Goal: Task Accomplishment & Management: Use online tool/utility

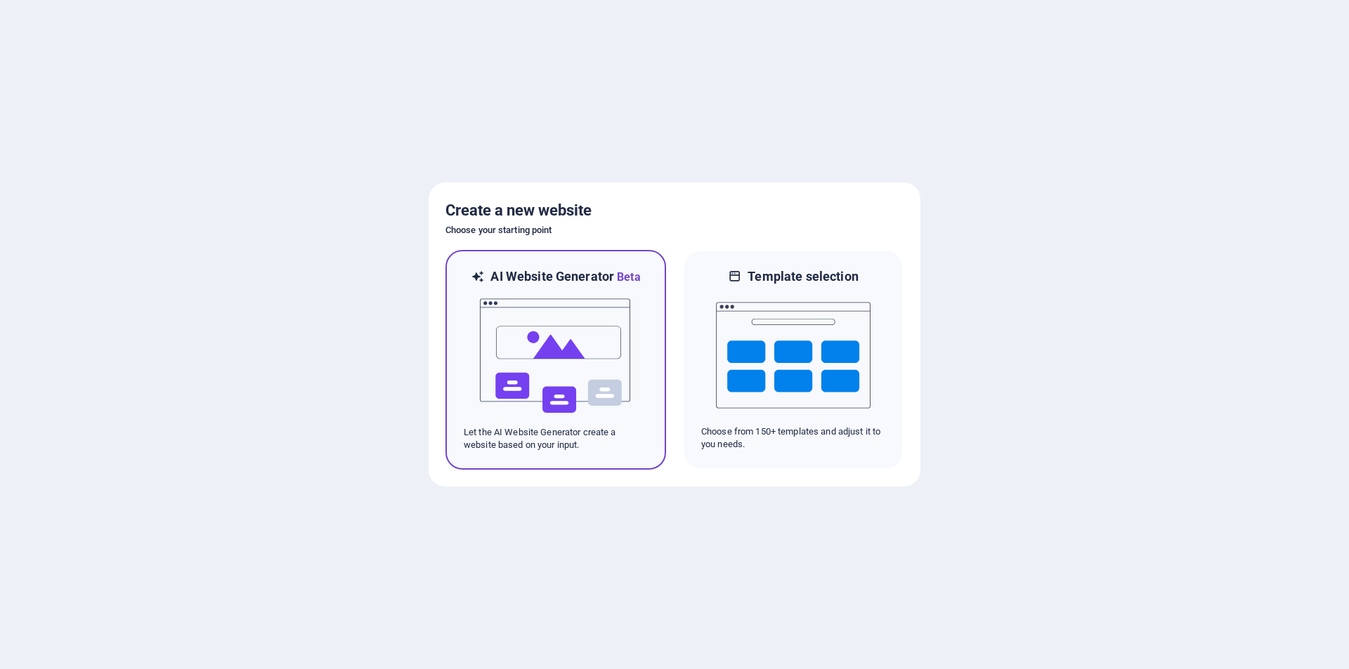
click at [574, 344] on img at bounding box center [555, 356] width 155 height 141
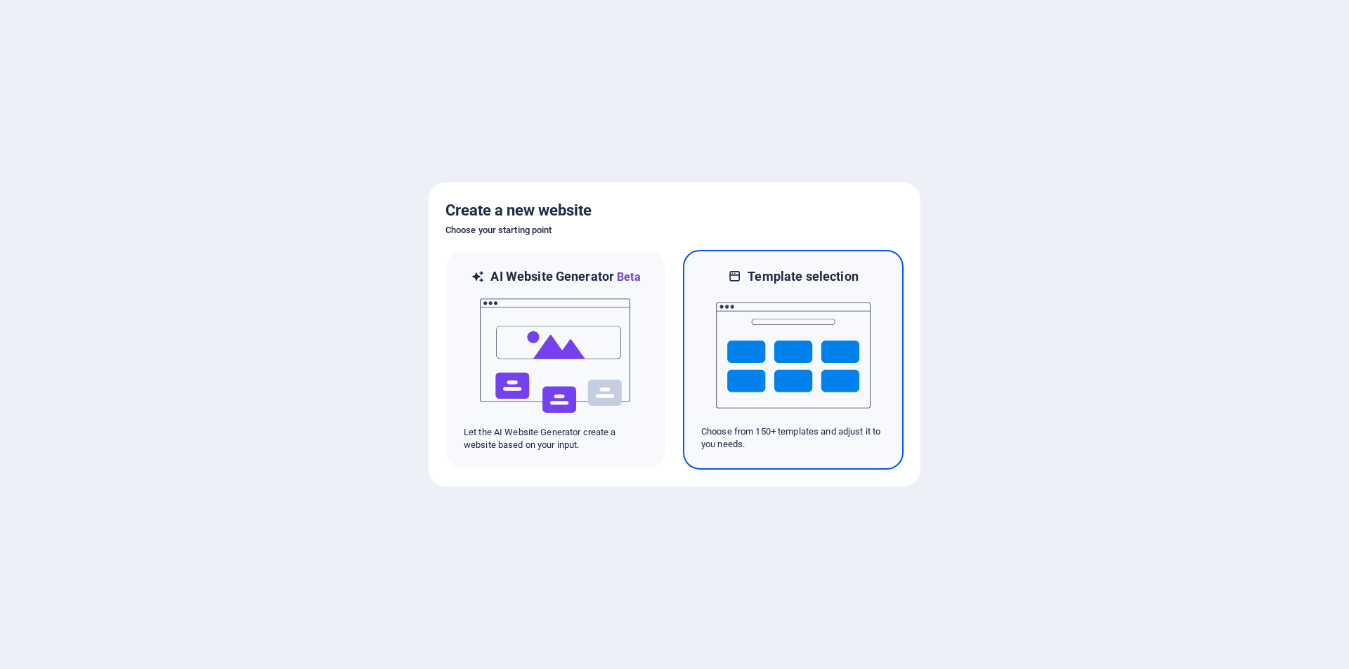
click at [747, 335] on img at bounding box center [793, 355] width 155 height 141
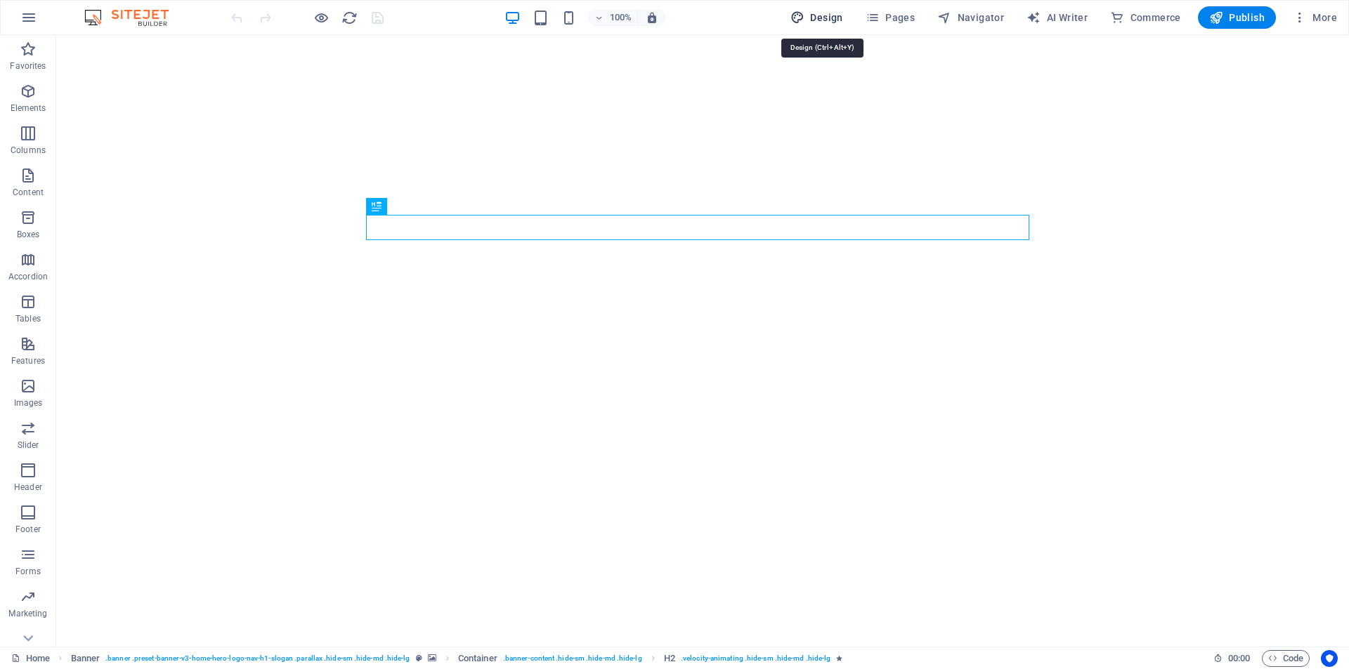
click at [829, 10] on button "Design" at bounding box center [817, 17] width 64 height 22
select select "px"
select select "200"
select select "px"
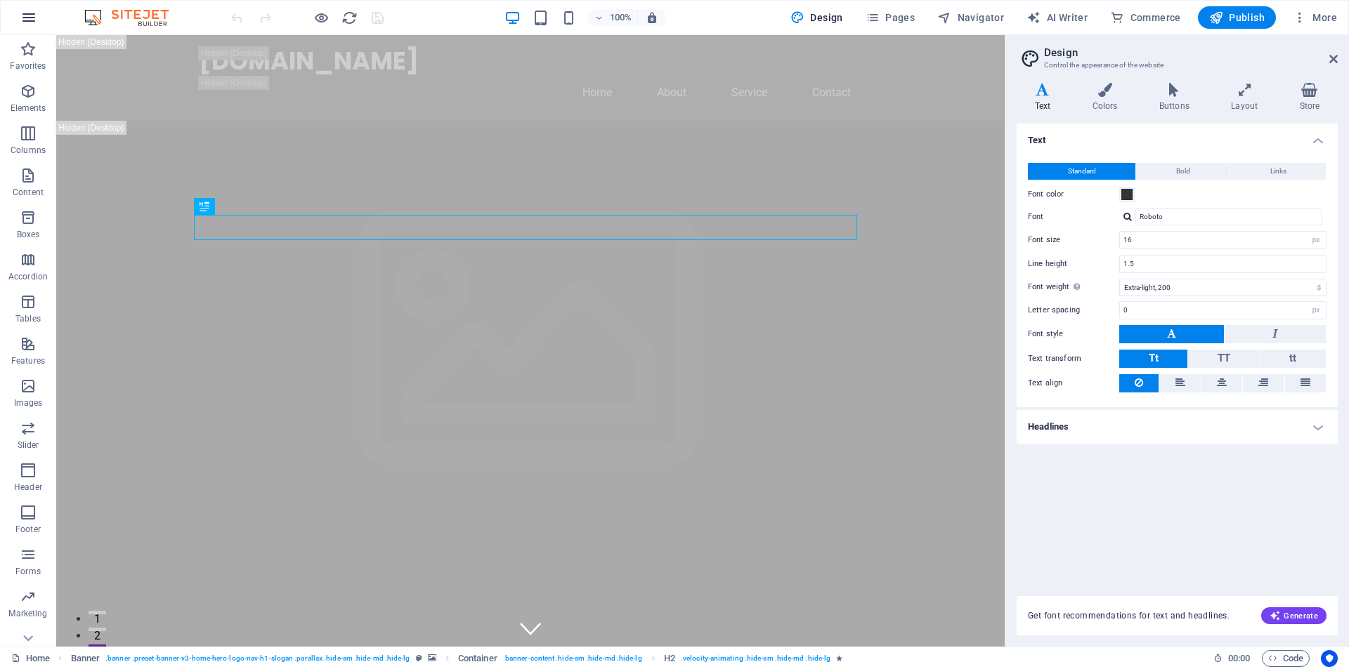
click at [40, 14] on button "button" at bounding box center [29, 18] width 34 height 34
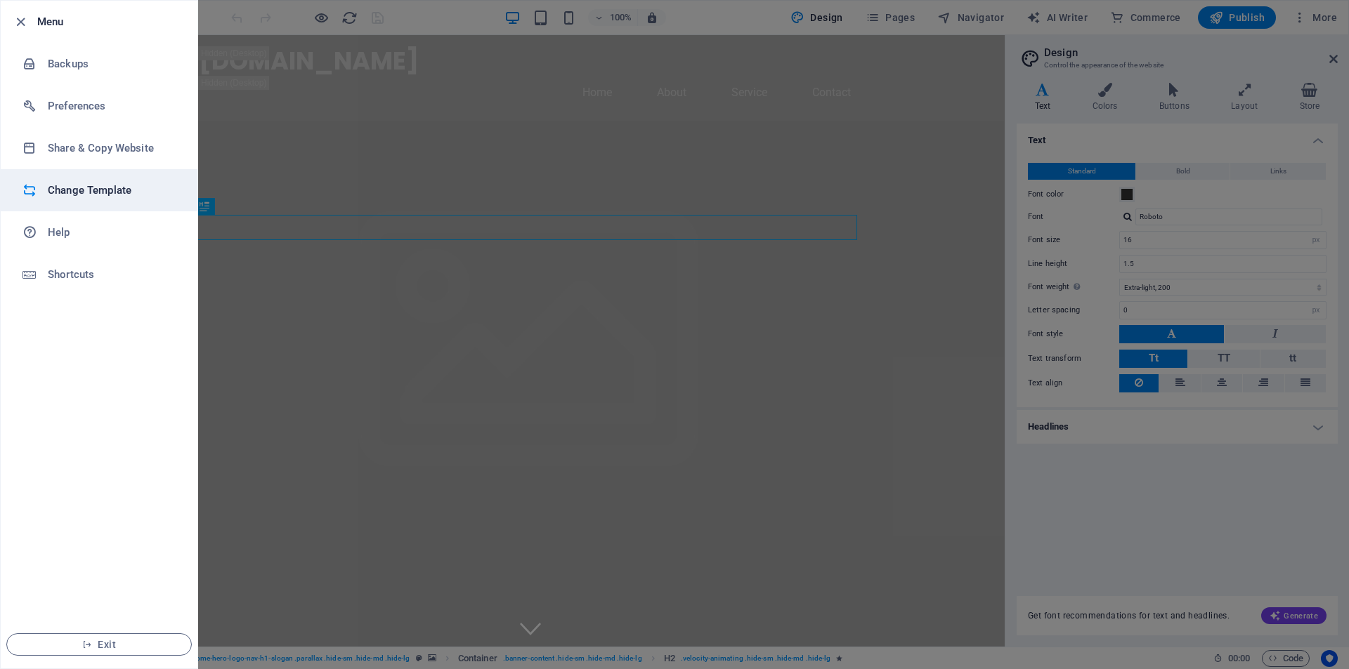
click at [91, 186] on h6 "Change Template" at bounding box center [113, 190] width 130 height 17
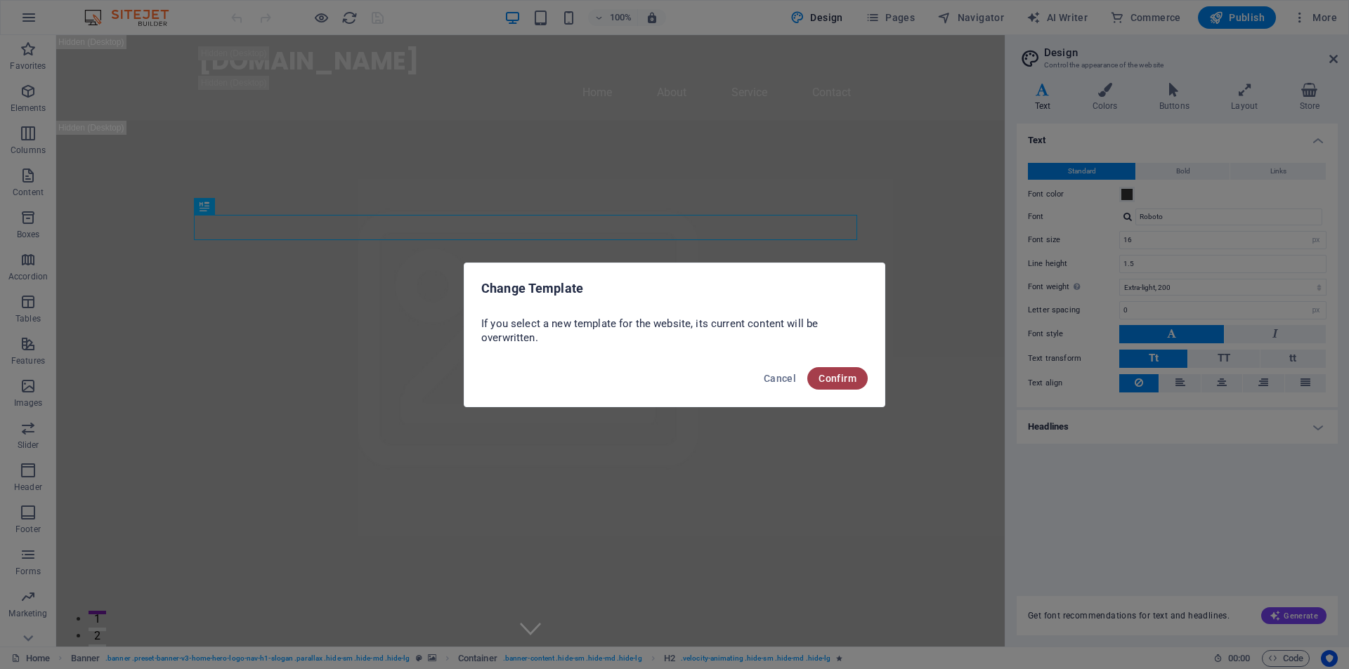
click at [837, 377] on span "Confirm" at bounding box center [837, 378] width 38 height 11
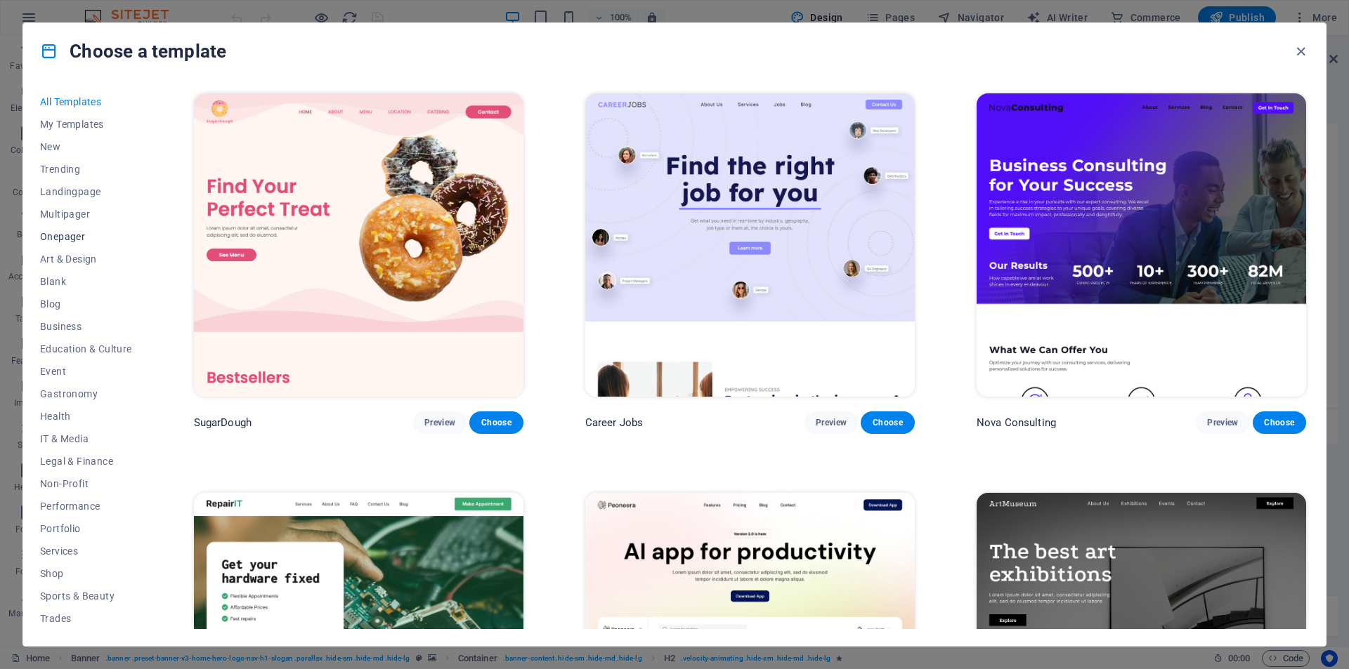
click at [66, 237] on span "Onepager" at bounding box center [86, 236] width 92 height 11
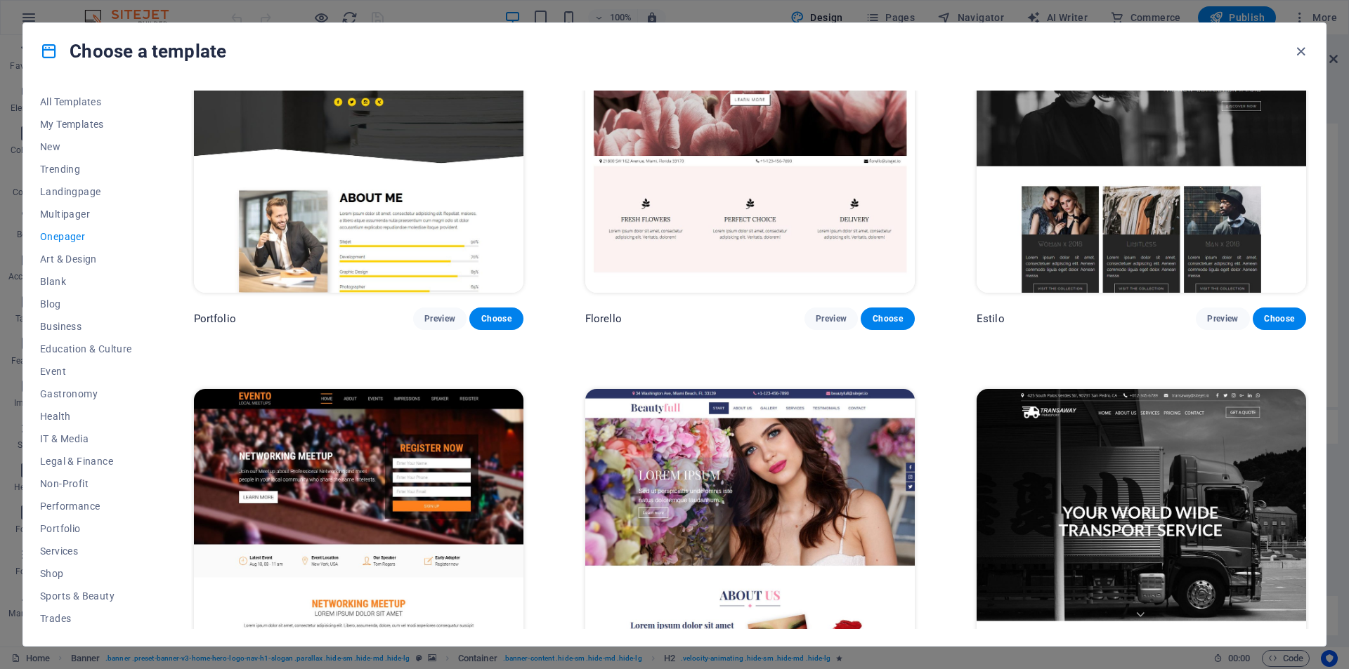
scroll to position [8219, 0]
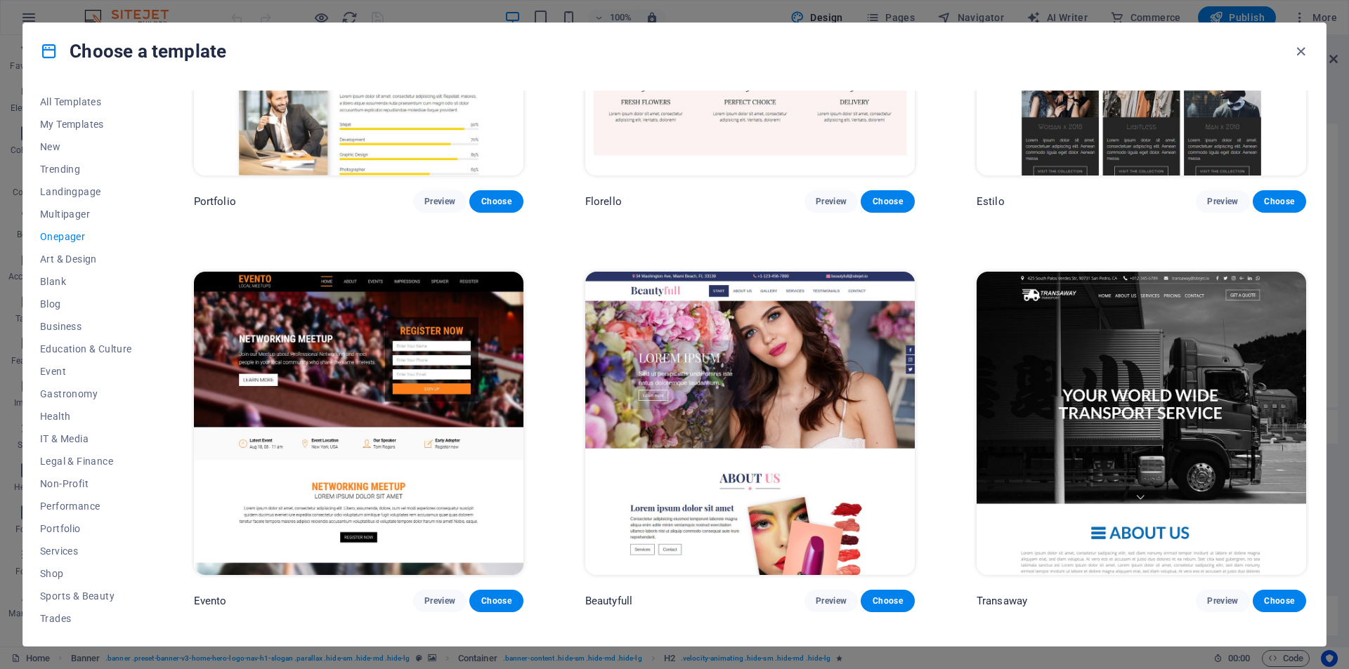
click at [740, 329] on img at bounding box center [749, 423] width 329 height 303
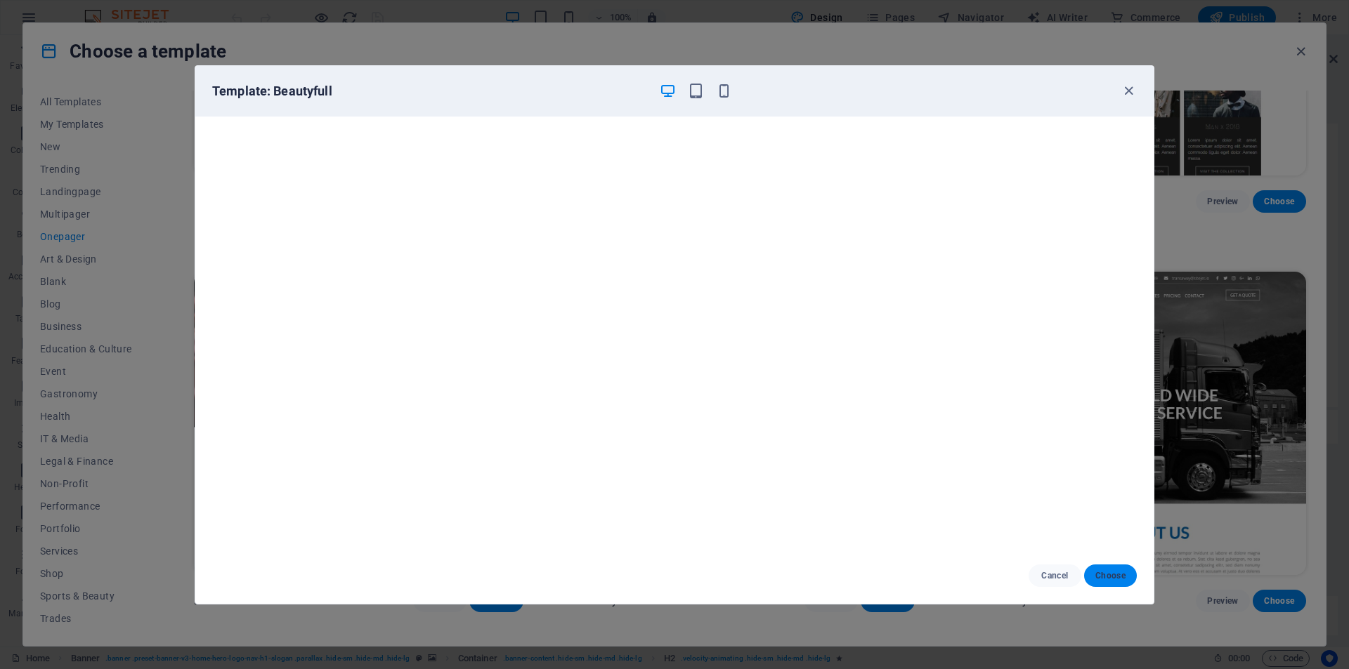
click at [1107, 575] on span "Choose" at bounding box center [1110, 575] width 30 height 11
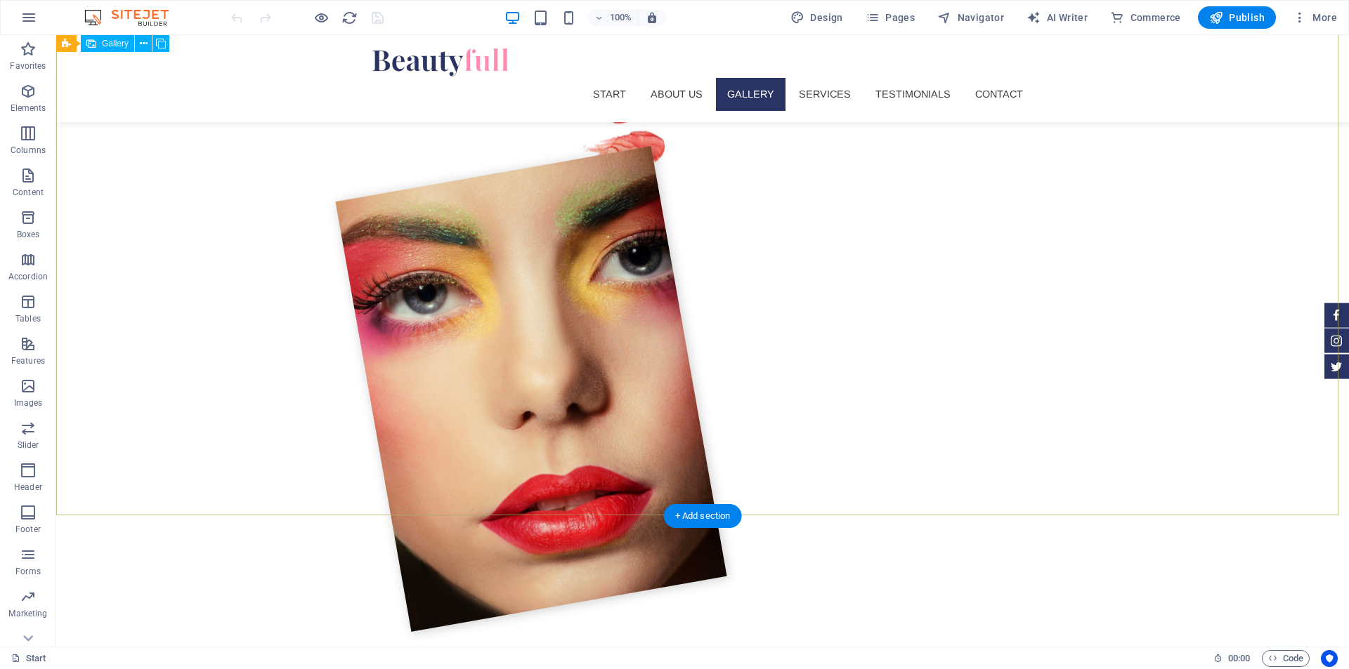
scroll to position [1466, 0]
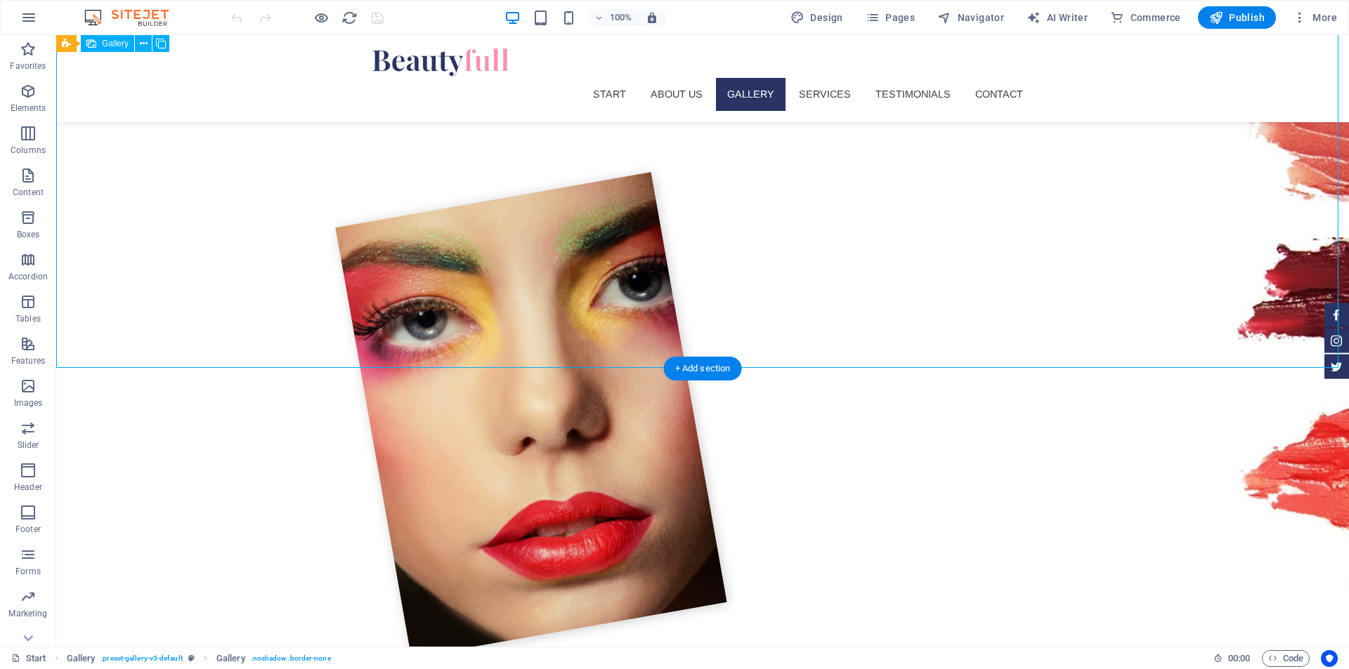
scroll to position [1326, 0]
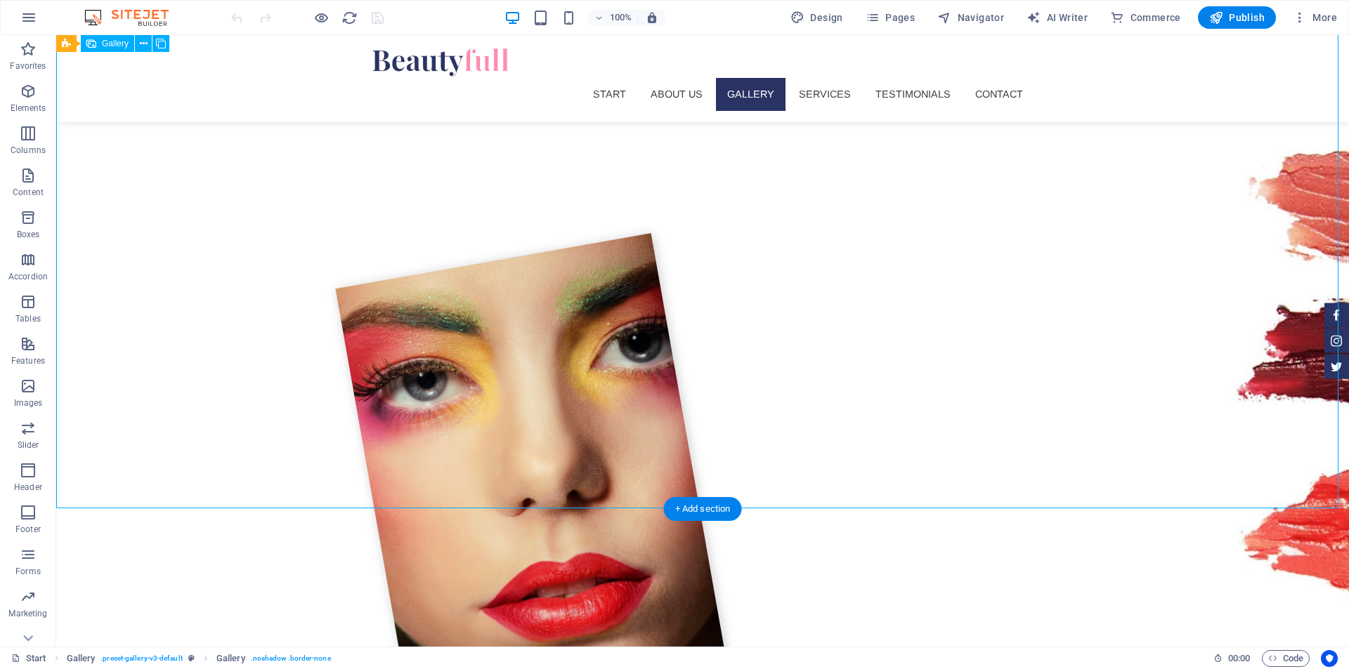
select select "4"
select select "px"
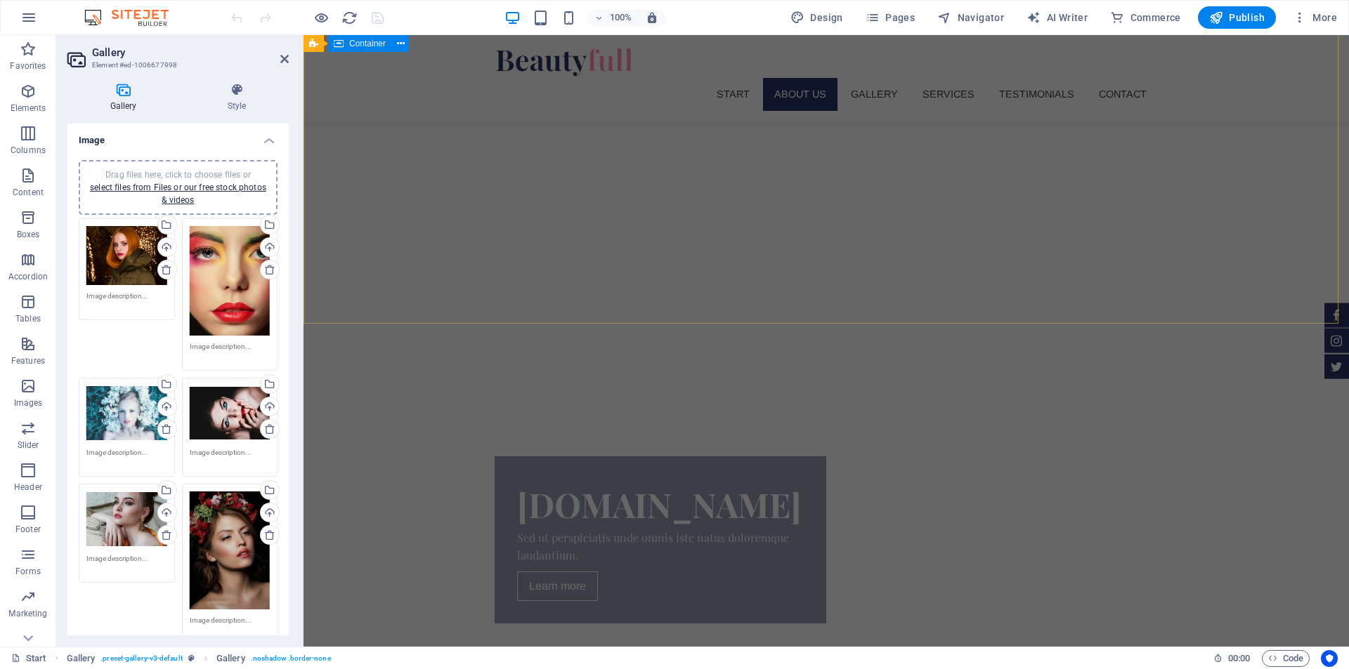
scroll to position [422, 0]
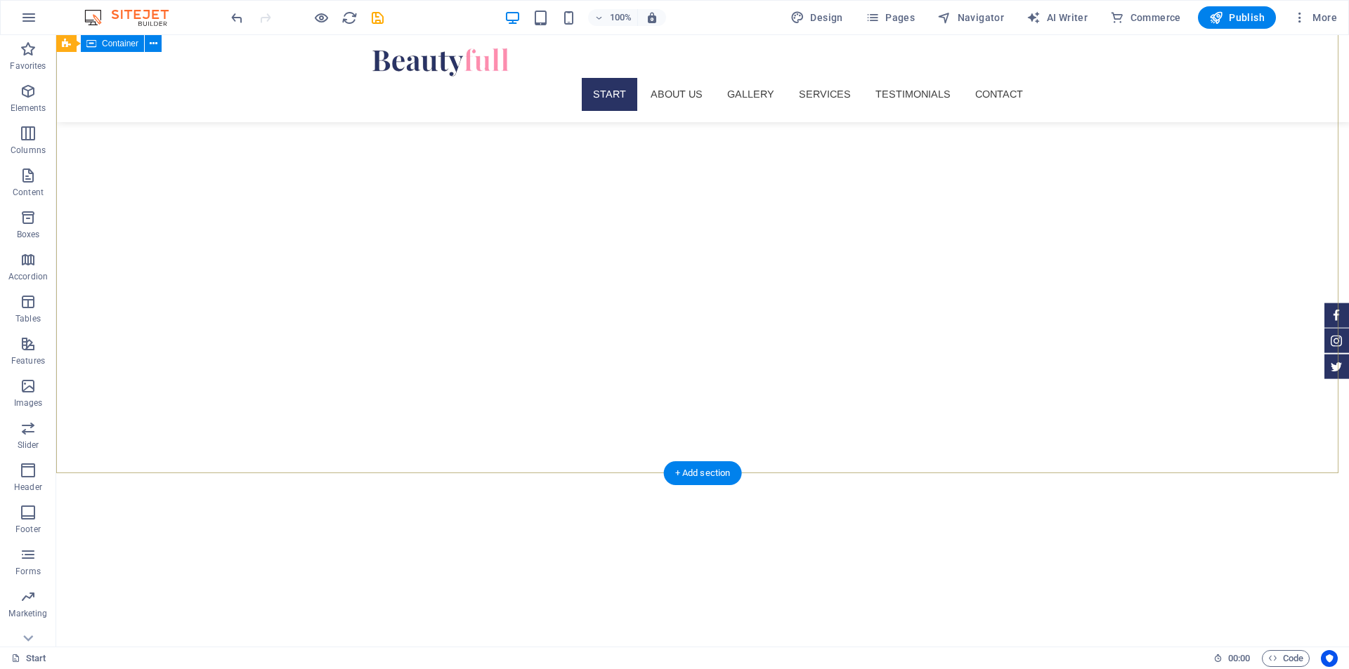
scroll to position [0, 0]
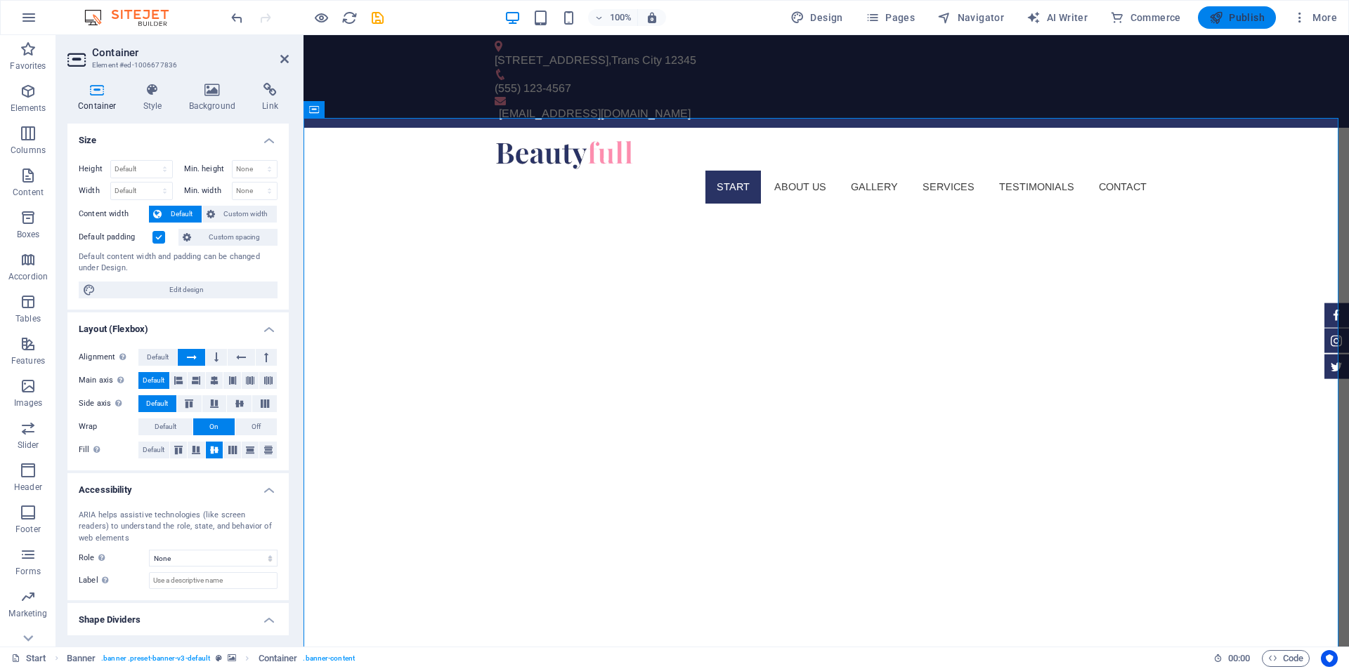
click at [1224, 18] on span "Publish" at bounding box center [1236, 18] width 55 height 14
checkbox input "false"
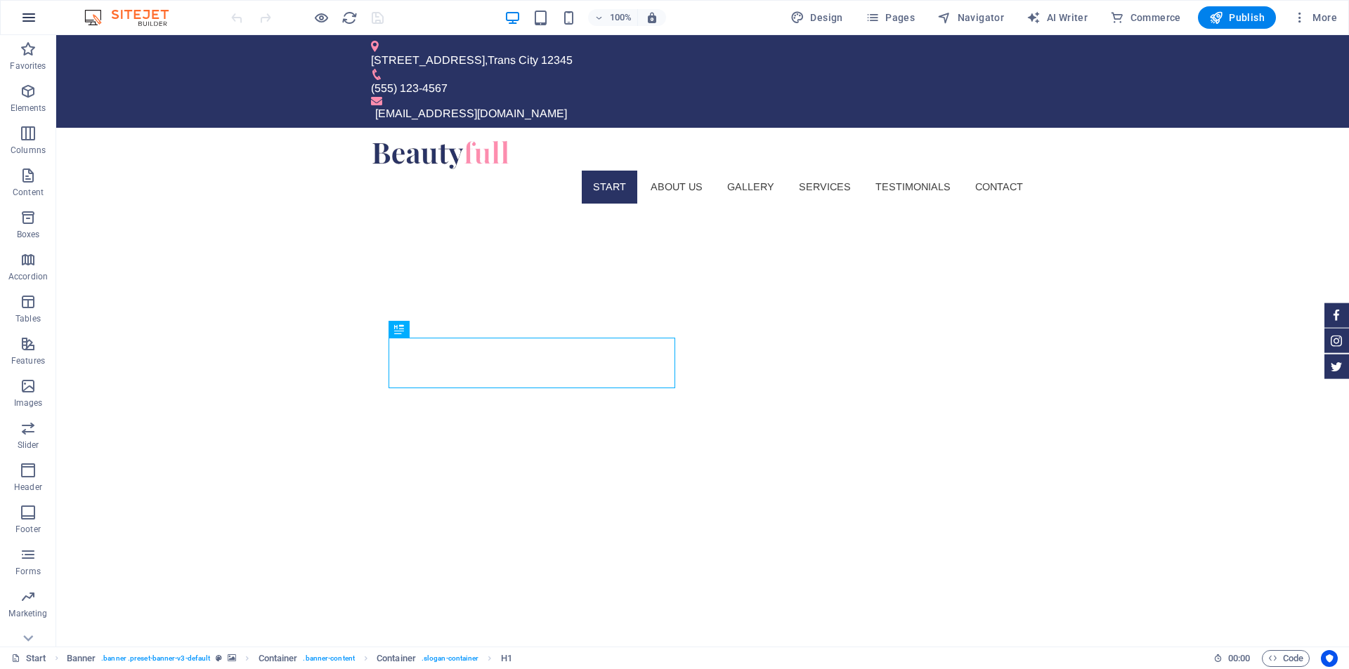
click at [35, 15] on icon "button" at bounding box center [28, 17] width 17 height 17
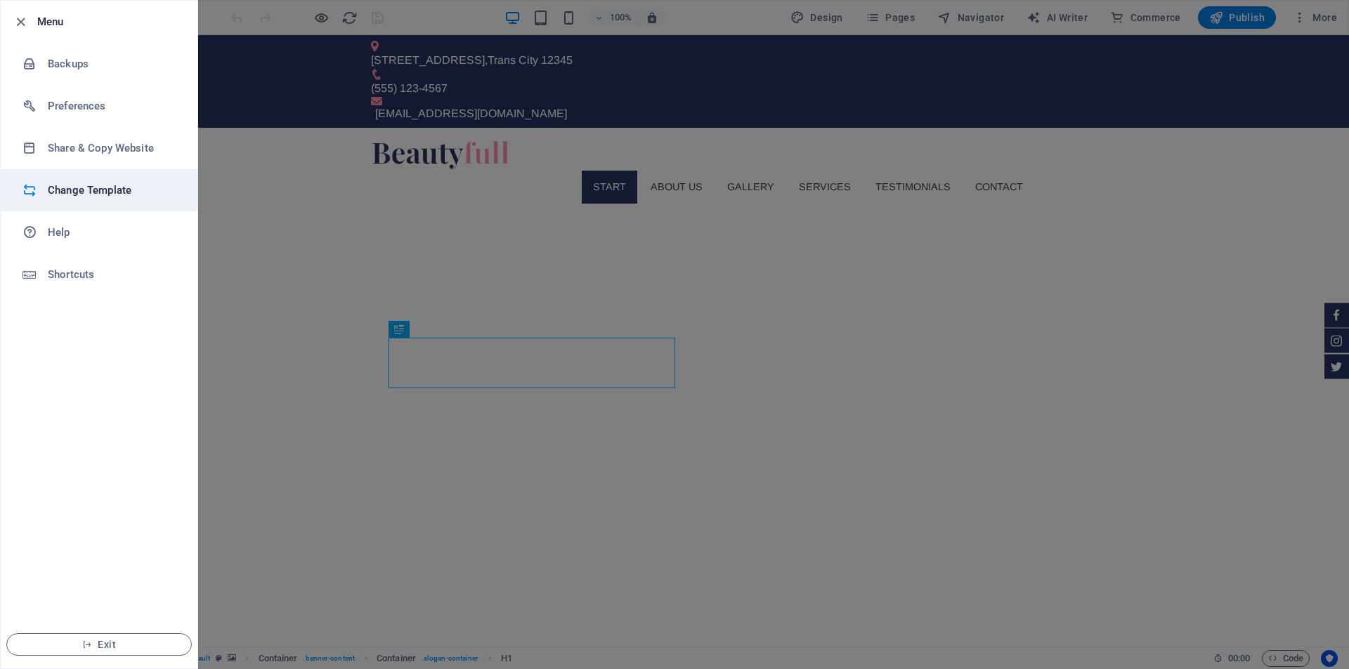
click at [71, 190] on h6 "Change Template" at bounding box center [113, 190] width 130 height 17
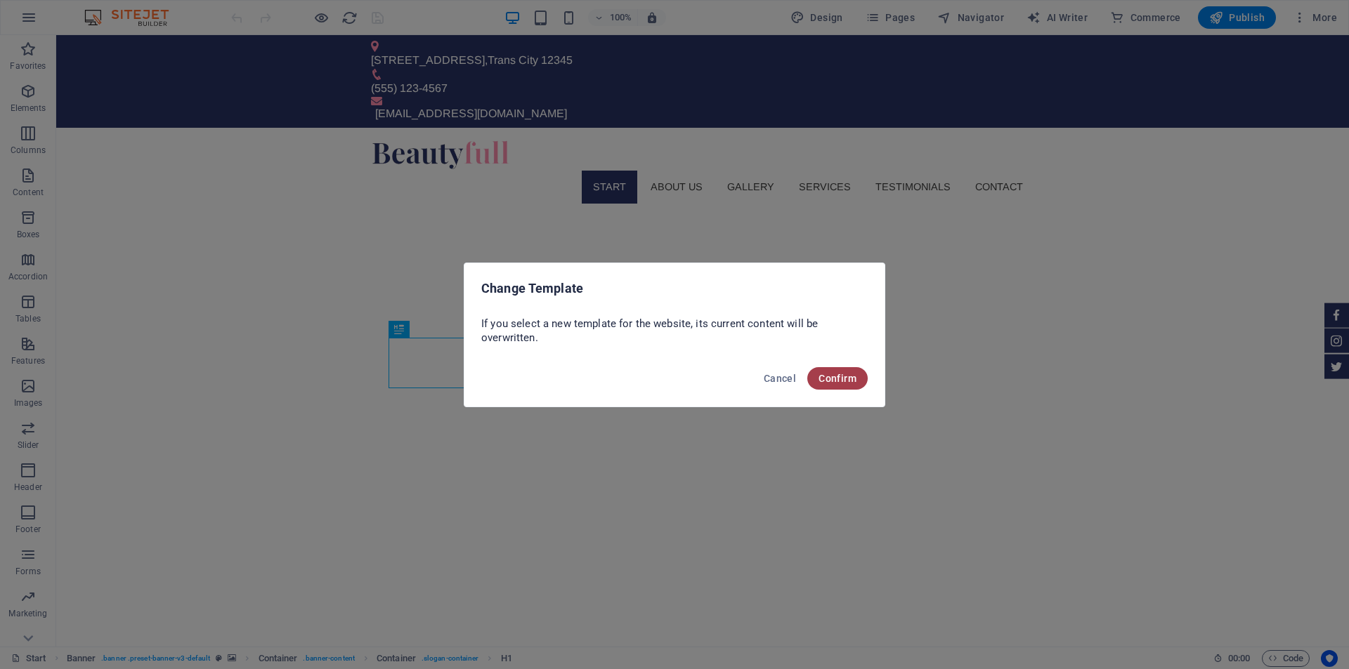
click at [842, 379] on span "Confirm" at bounding box center [837, 378] width 38 height 11
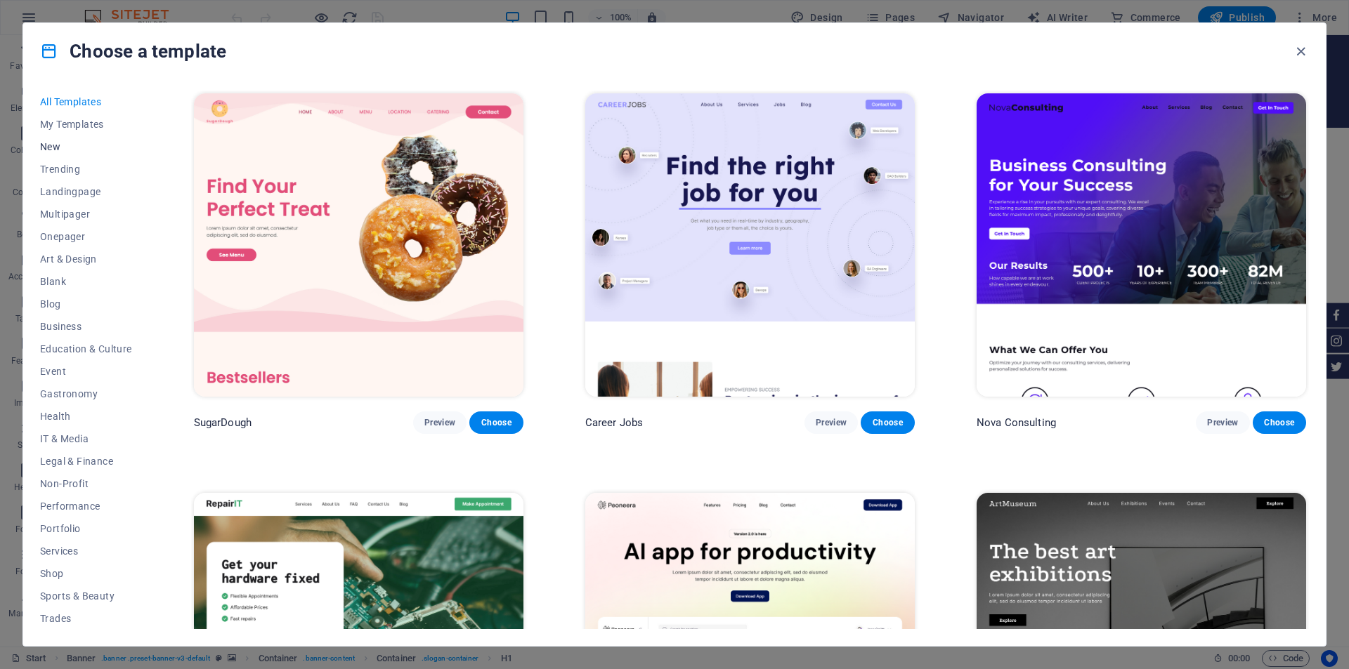
click at [53, 145] on span "New" at bounding box center [86, 146] width 92 height 11
click at [51, 278] on span "Blank" at bounding box center [86, 281] width 92 height 11
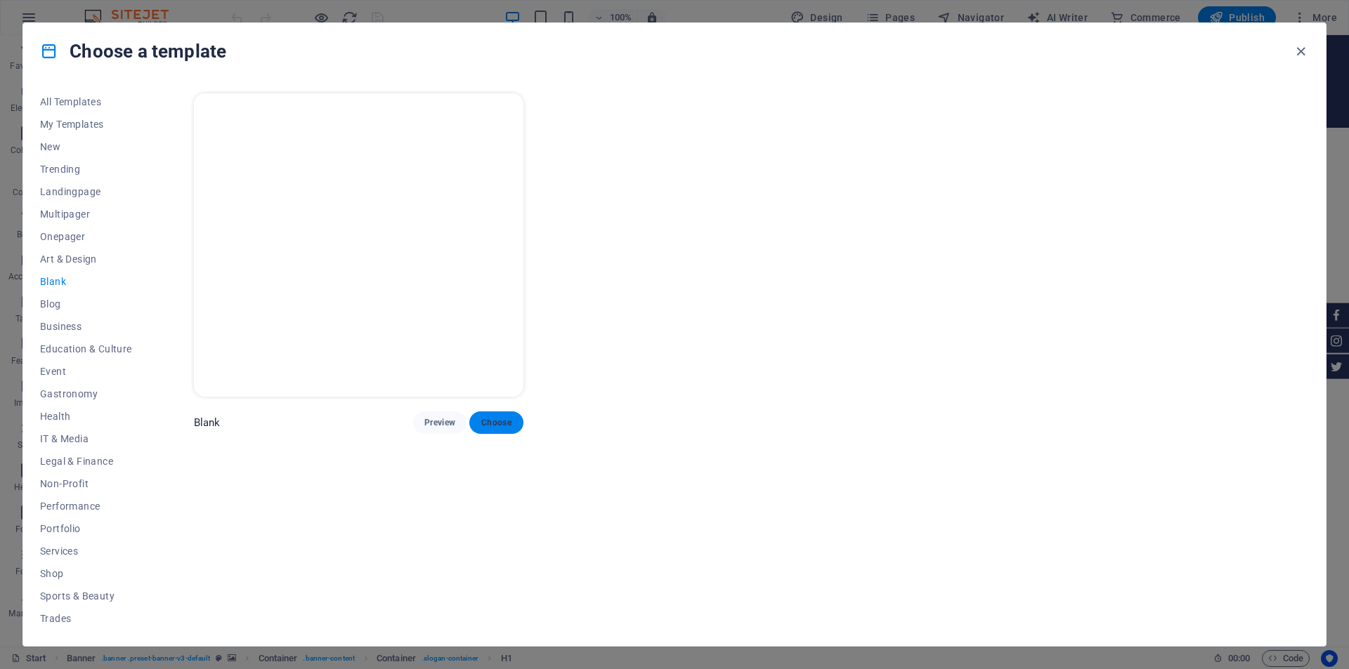
click at [507, 421] on span "Choose" at bounding box center [496, 422] width 31 height 11
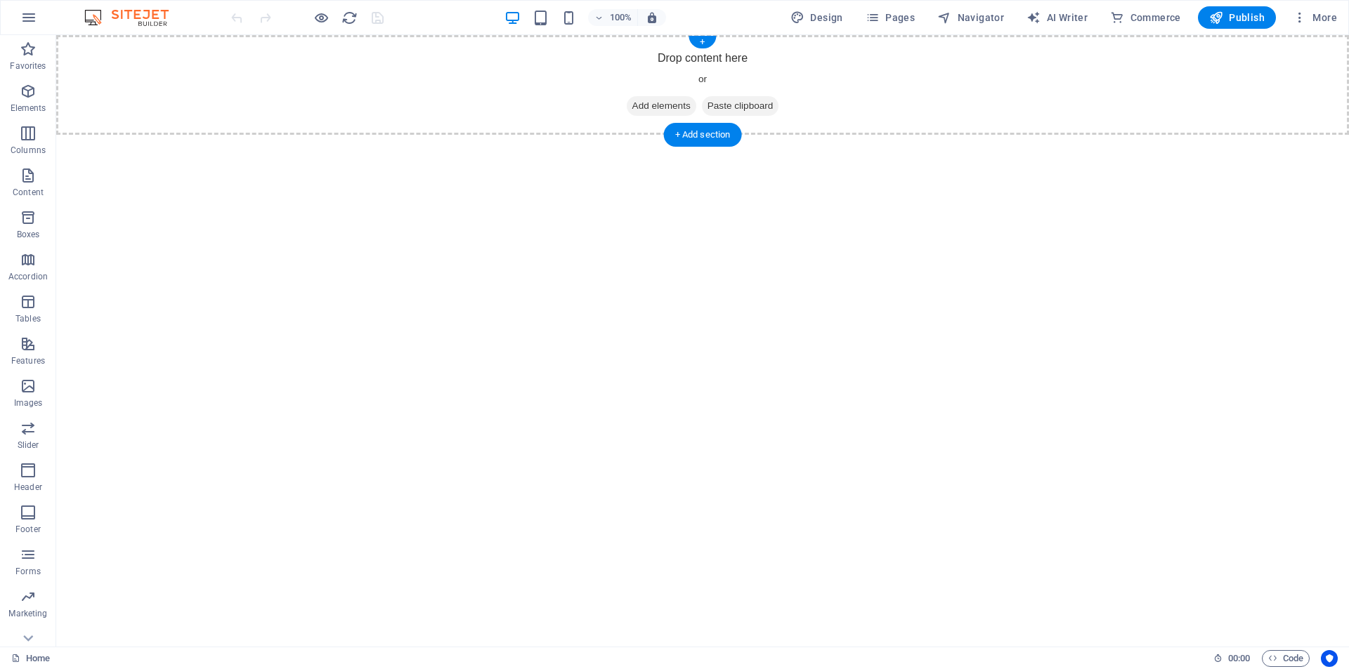
click at [653, 101] on span "Add elements" at bounding box center [662, 106] width 70 height 20
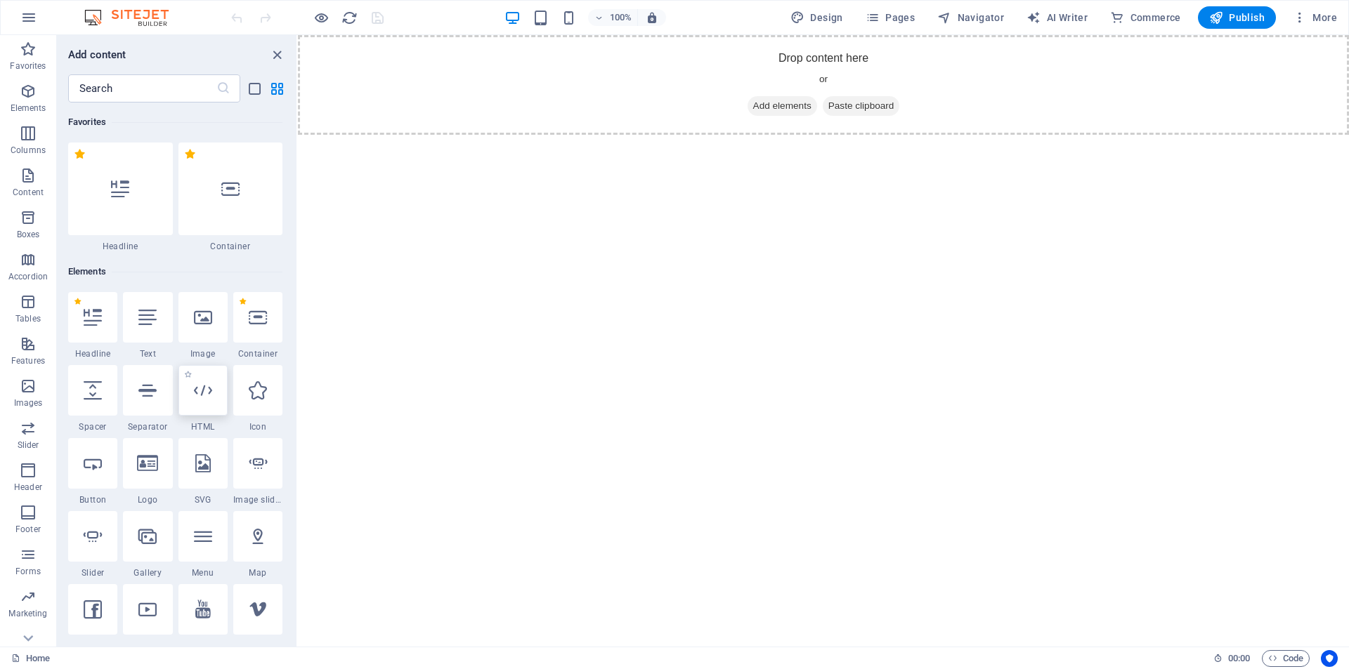
click at [204, 388] on icon at bounding box center [203, 390] width 18 height 18
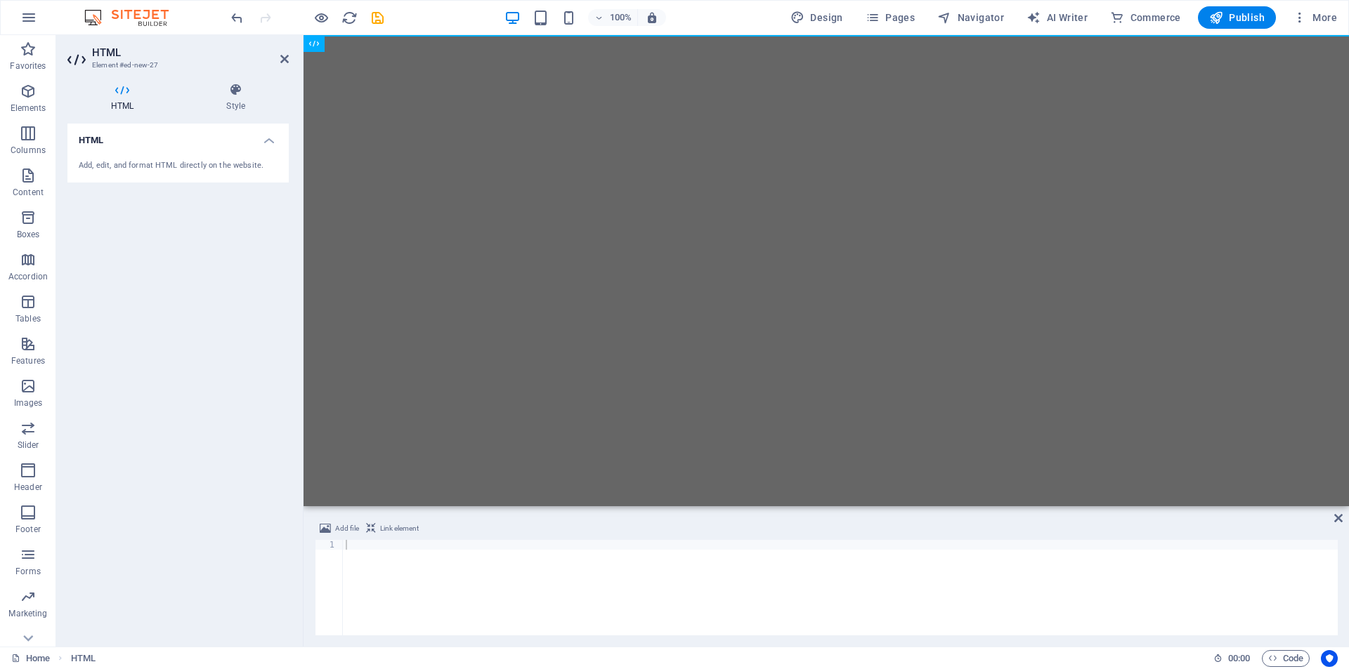
drag, startPoint x: 345, startPoint y: 73, endPoint x: 622, endPoint y: 198, distance: 304.4
click at [622, 35] on html "Skip to main content" at bounding box center [825, 35] width 1045 height 0
click at [267, 141] on h4 "HTML" at bounding box center [177, 136] width 221 height 25
click at [267, 141] on h4 "HTML" at bounding box center [177, 141] width 221 height 34
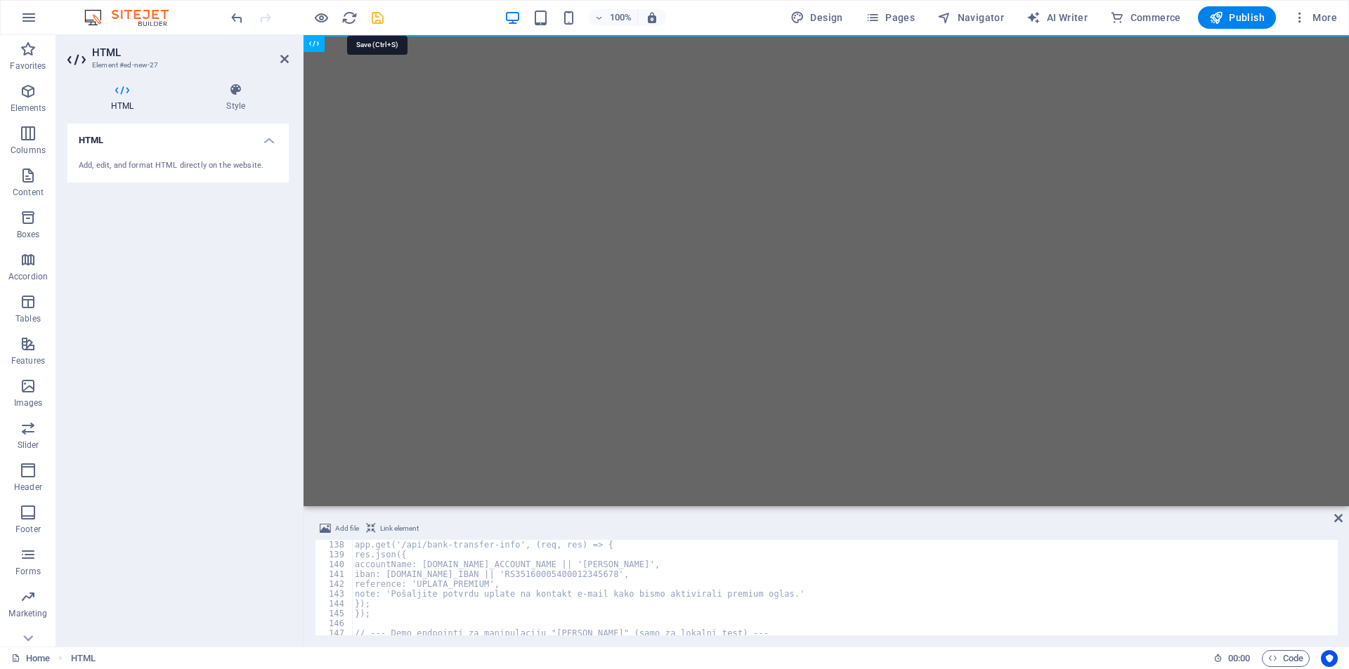
click at [375, 17] on icon "save" at bounding box center [378, 18] width 16 height 16
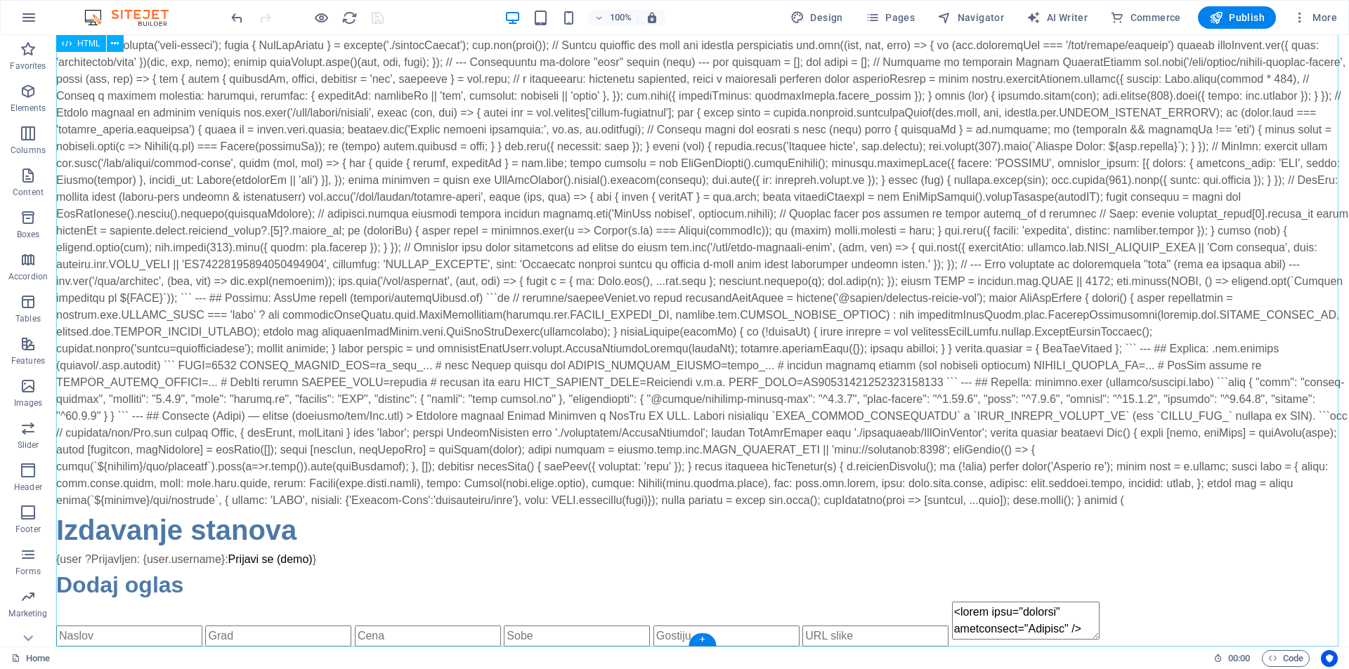
scroll to position [0, 0]
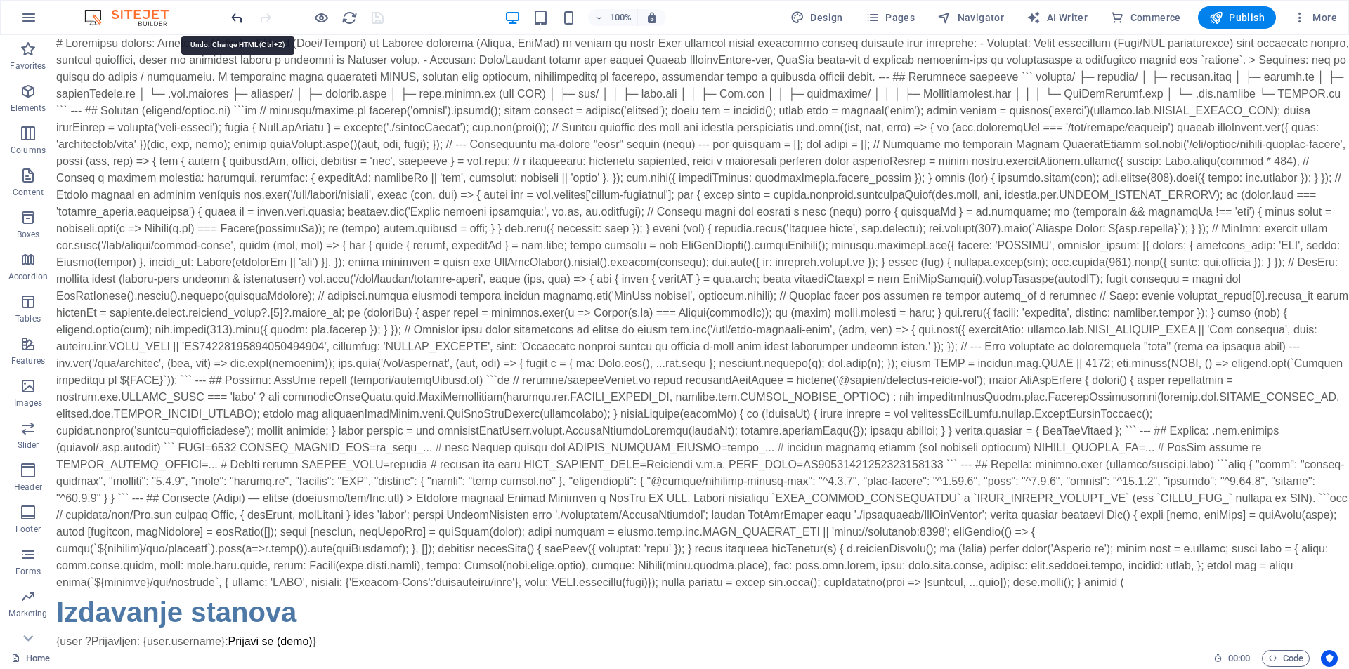
click at [238, 18] on icon "undo" at bounding box center [237, 18] width 16 height 16
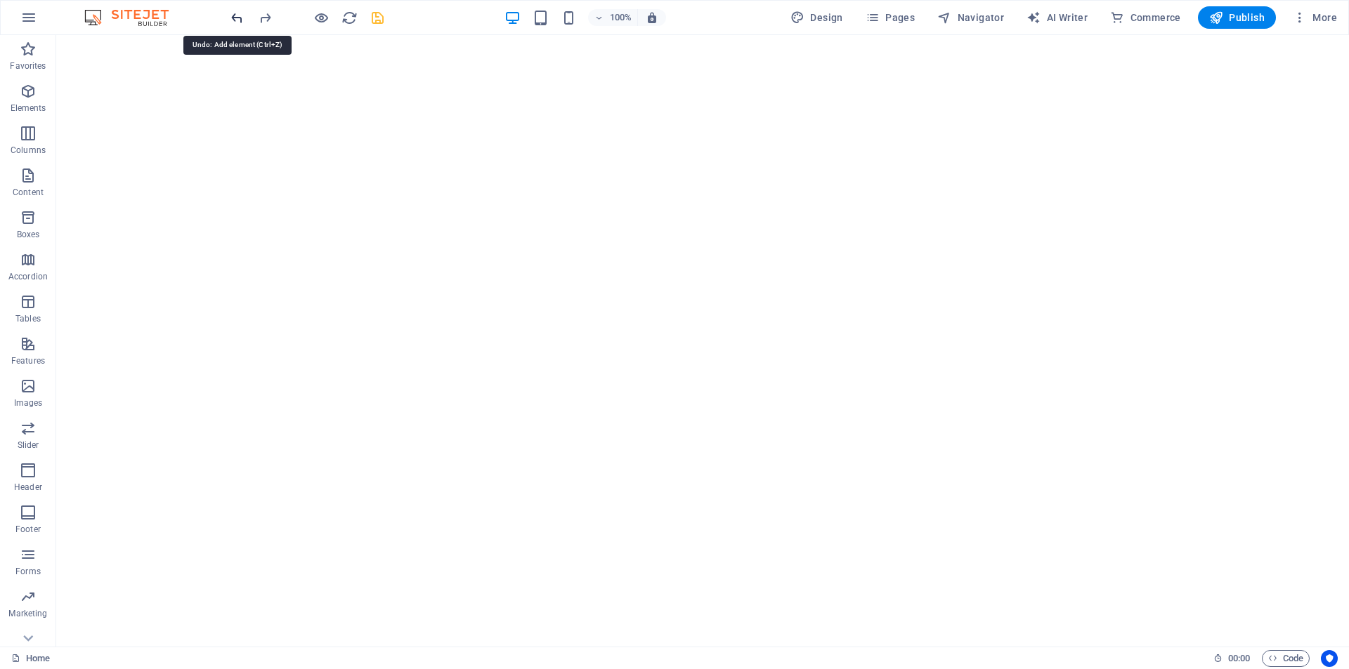
click at [244, 18] on icon "undo" at bounding box center [237, 18] width 16 height 16
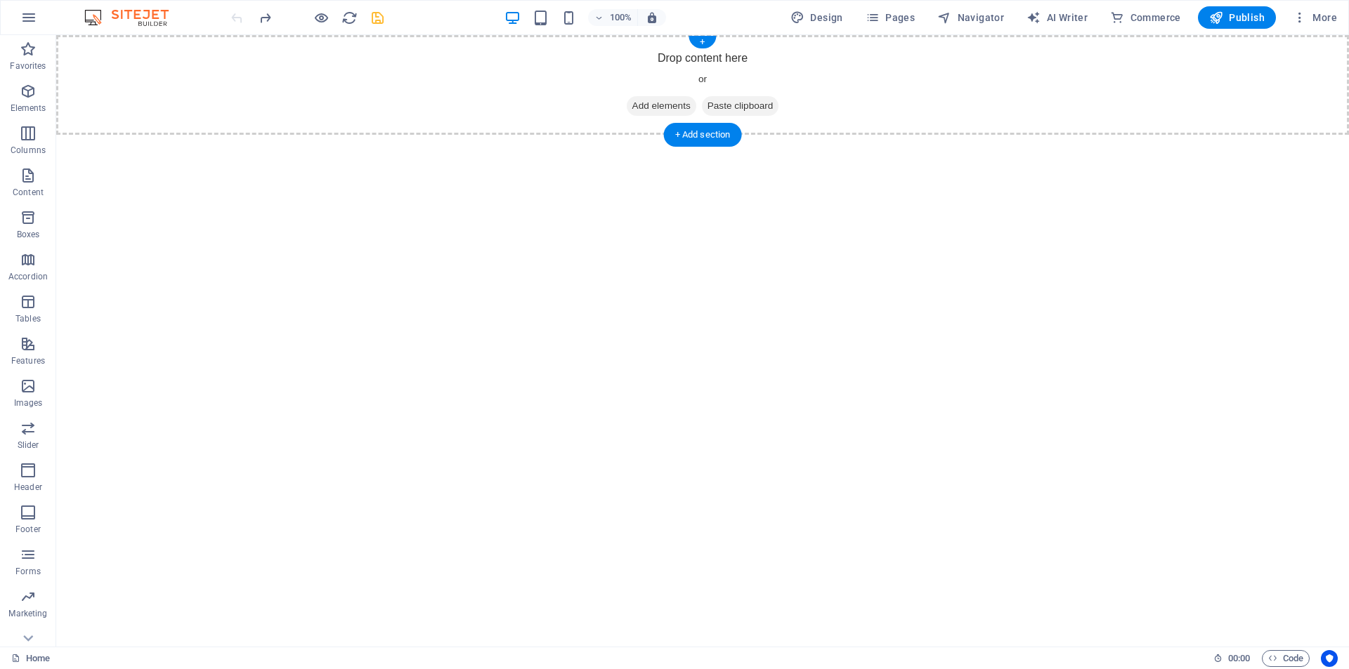
drag, startPoint x: 666, startPoint y: 105, endPoint x: 424, endPoint y: 107, distance: 242.4
click at [663, 106] on span "Add elements" at bounding box center [662, 106] width 70 height 20
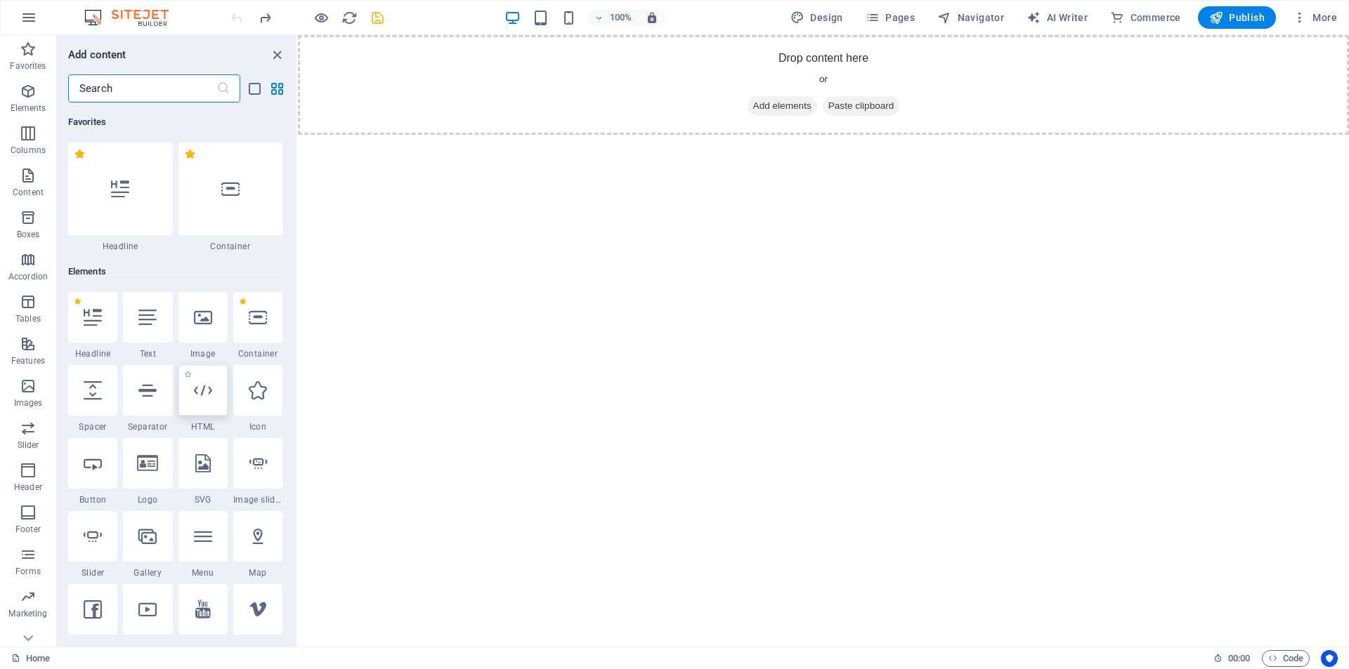
click at [195, 392] on icon at bounding box center [203, 390] width 18 height 18
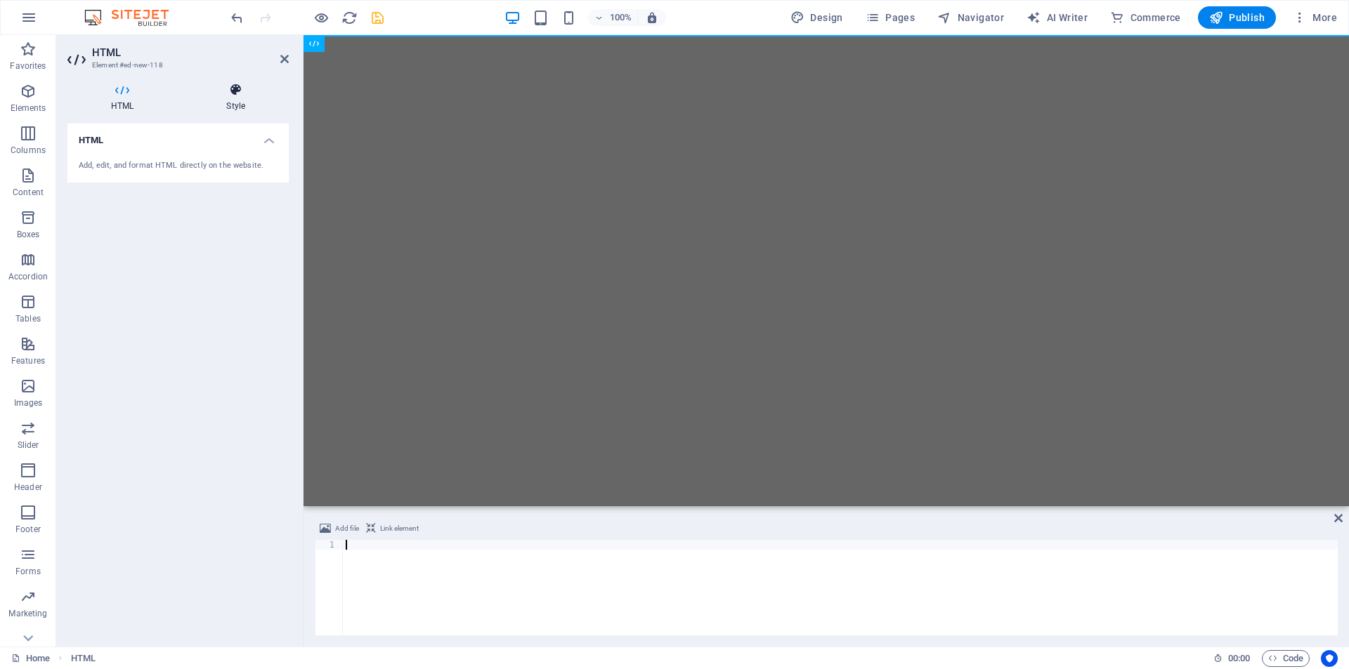
click at [233, 100] on h4 "Style" at bounding box center [236, 98] width 106 height 30
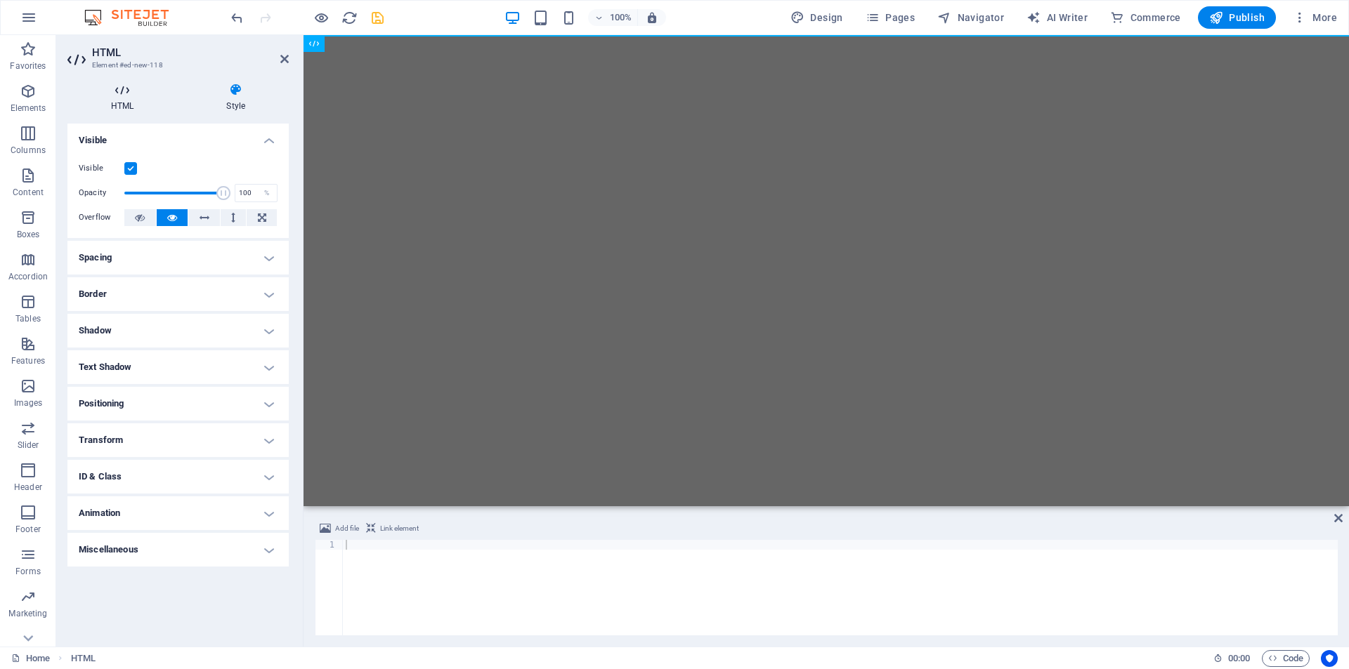
click at [117, 99] on h4 "HTML" at bounding box center [124, 98] width 115 height 30
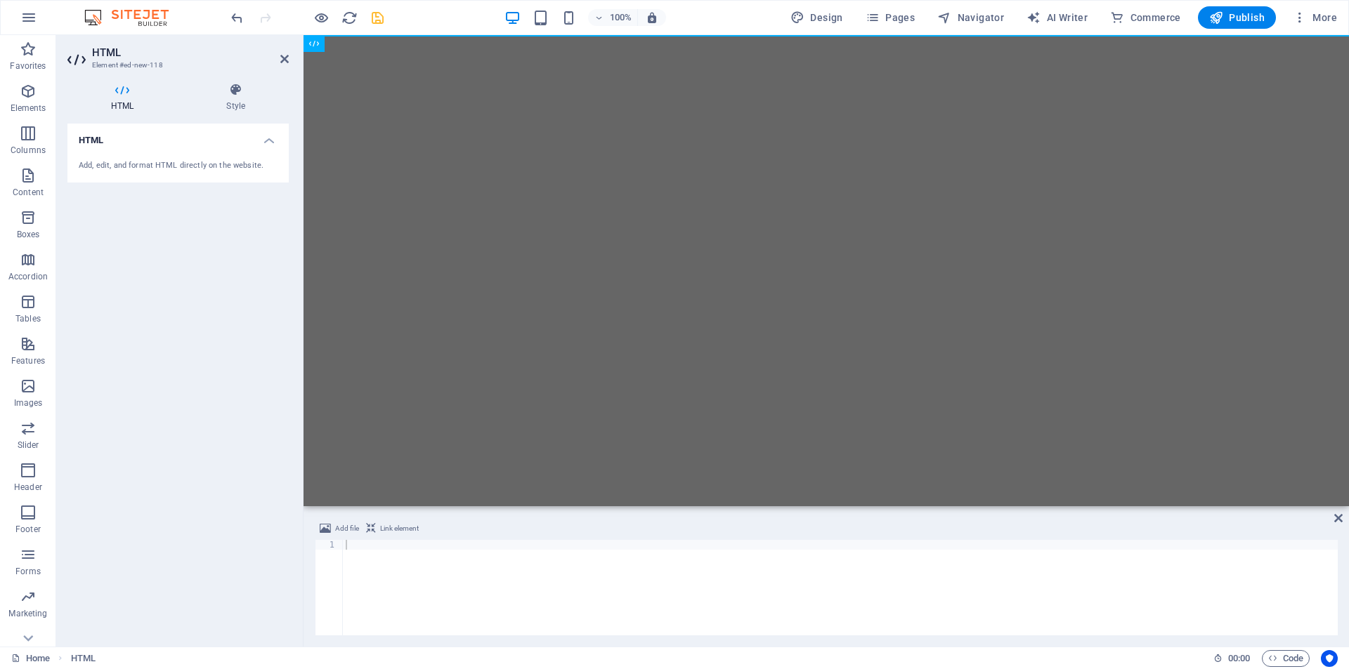
click at [270, 139] on h4 "HTML" at bounding box center [177, 136] width 221 height 25
click at [270, 139] on h4 "HTML" at bounding box center [177, 141] width 221 height 34
click at [229, 167] on div "Add, edit, and format HTML directly on the website." at bounding box center [178, 166] width 199 height 12
click at [174, 165] on div "Add, edit, and format HTML directly on the website." at bounding box center [178, 166] width 199 height 12
click at [397, 523] on span "Link element" at bounding box center [399, 529] width 39 height 17
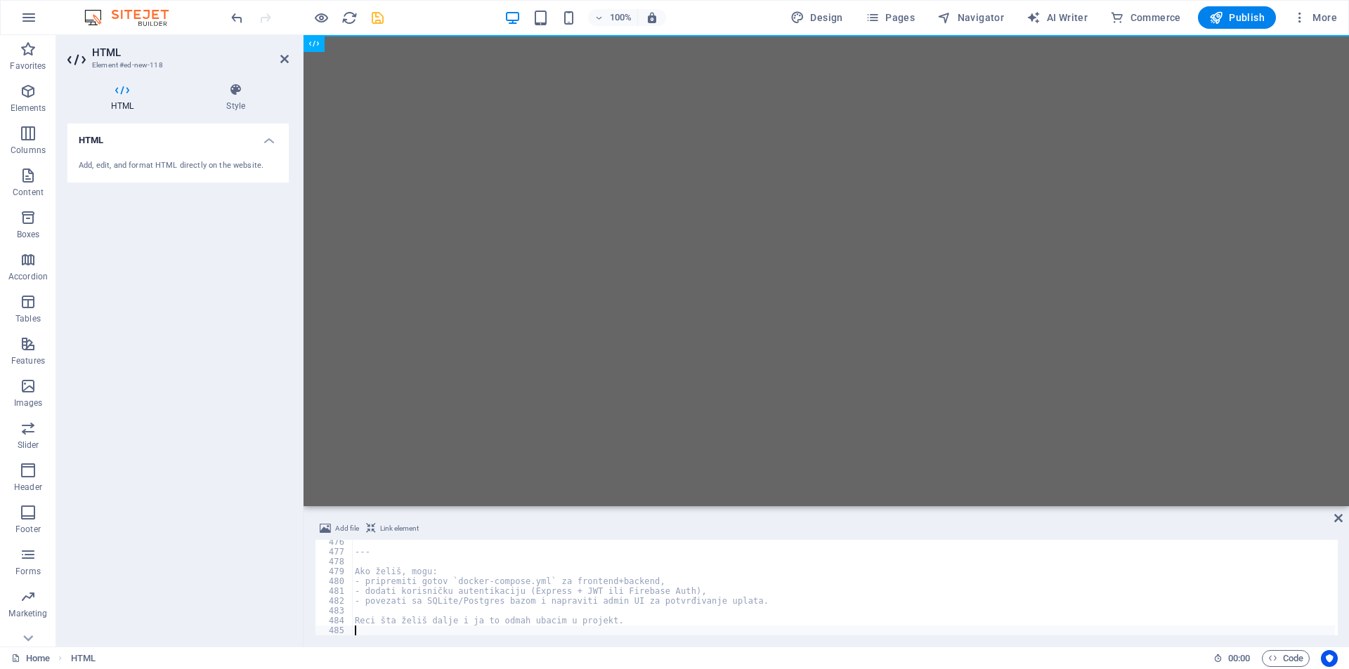
scroll to position [4675, 0]
click at [380, 17] on icon "save" at bounding box center [378, 18] width 16 height 16
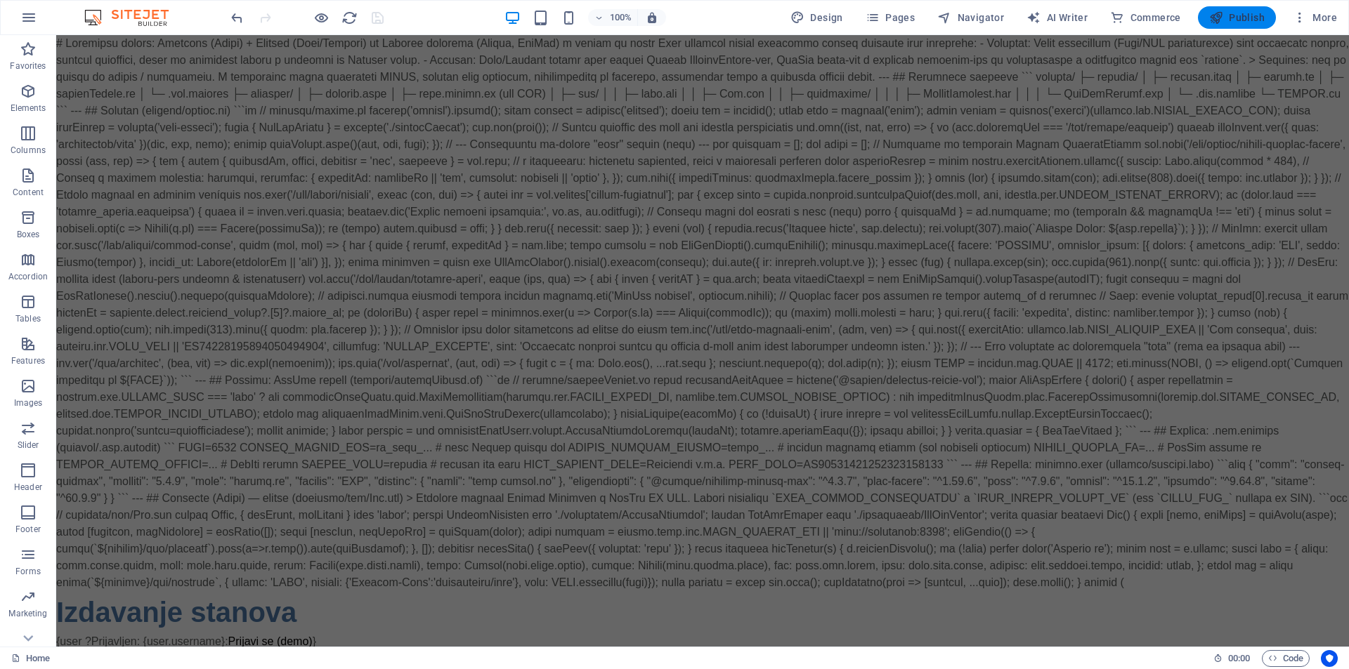
click at [1243, 13] on span "Publish" at bounding box center [1236, 18] width 55 height 14
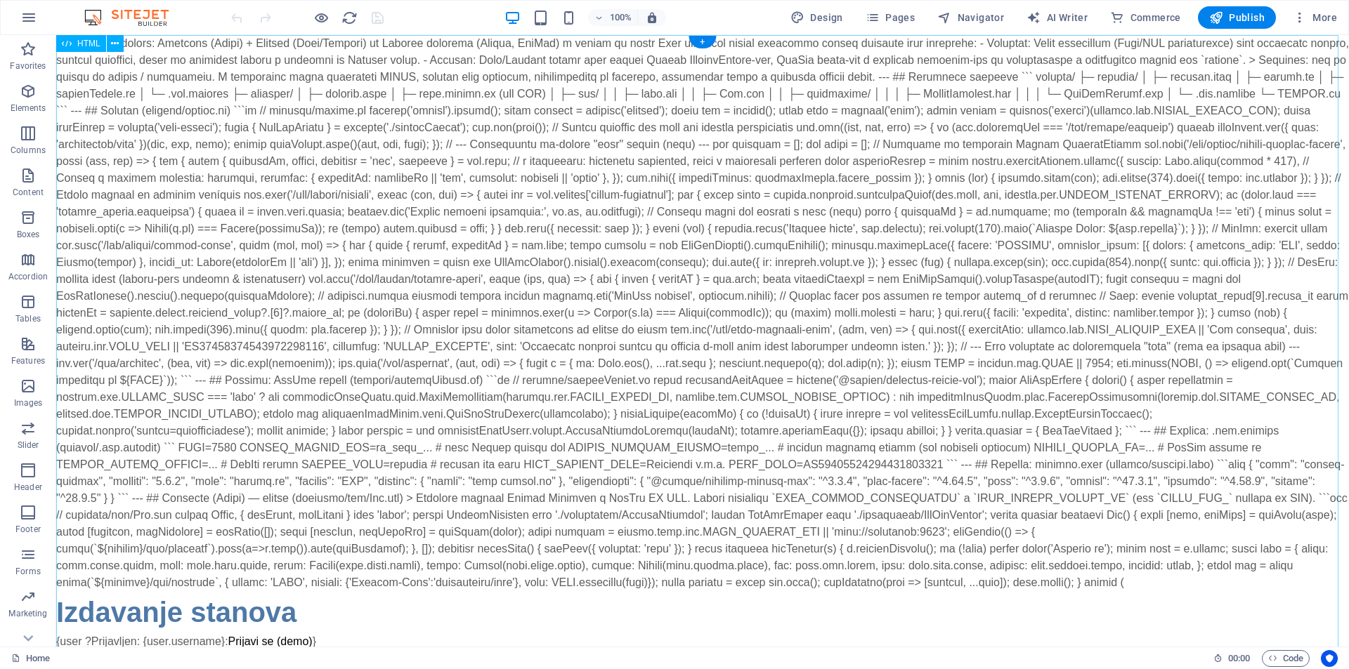
click at [563, 348] on div "Izdavanje stanova {user ? Prijavljen: {user.username} : Prijavi se (demo) } Dod…" at bounding box center [702, 382] width 1293 height 694
click at [564, 348] on div "Izdavanje stanova {user ? Prijavljen: {user.username} : Prijavi se (demo) } Dod…" at bounding box center [702, 382] width 1293 height 694
drag, startPoint x: 564, startPoint y: 348, endPoint x: 318, endPoint y: 348, distance: 246.6
click at [318, 348] on div "Izdavanje stanova {user ? Prijavljen: {user.username} : Prijavi se (demo) } Dod…" at bounding box center [702, 382] width 1293 height 694
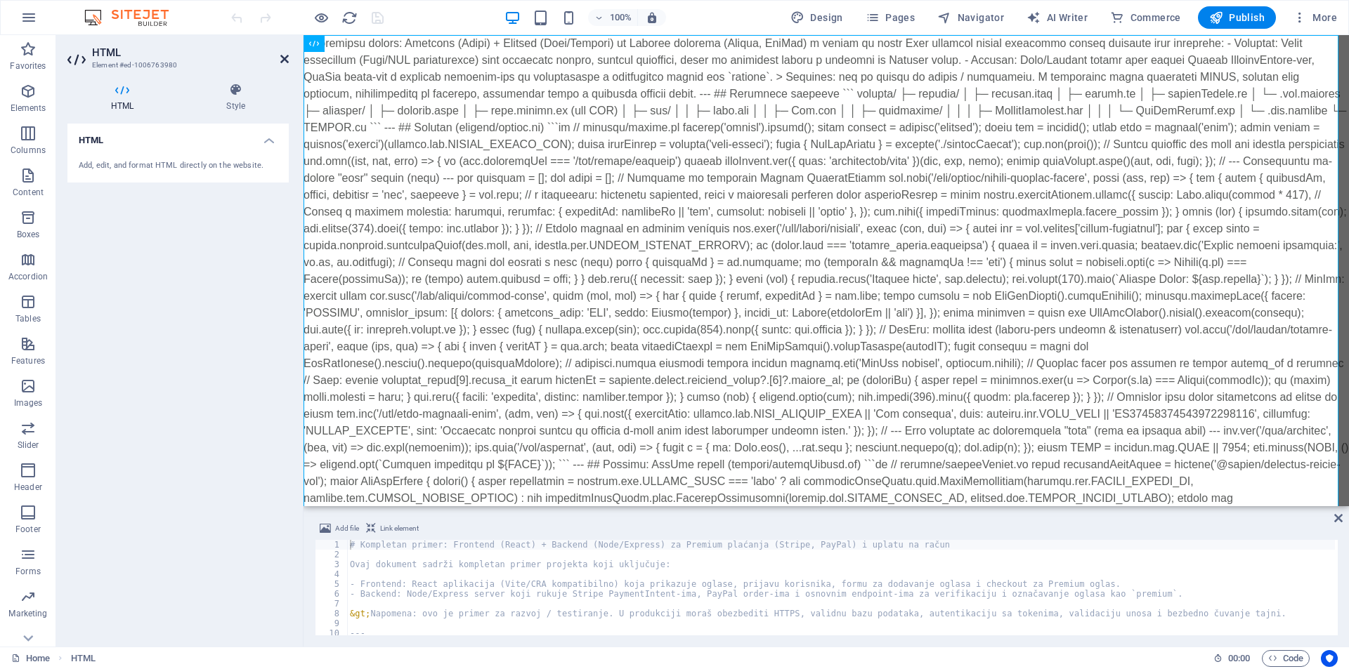
click at [283, 55] on icon at bounding box center [284, 58] width 8 height 11
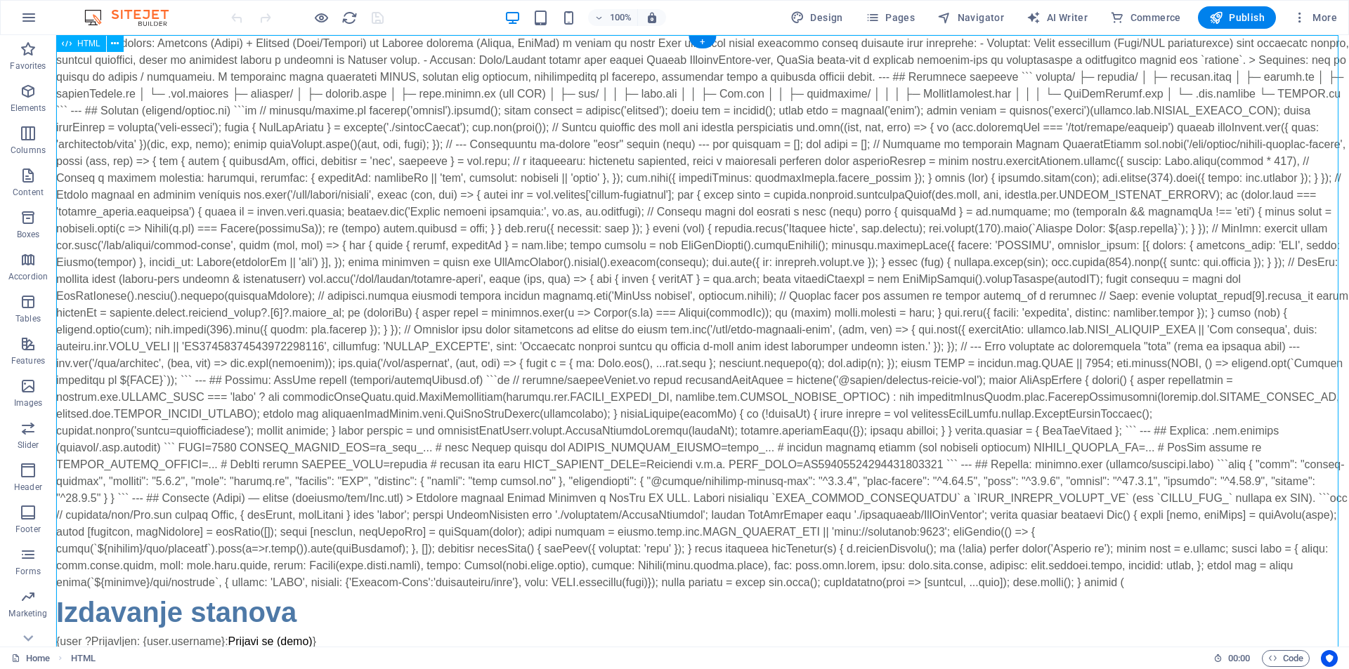
click at [429, 195] on div "Izdavanje stanova {user ? Prijavljen: {user.username} : Prijavi se (demo) } Dod…" at bounding box center [702, 382] width 1293 height 694
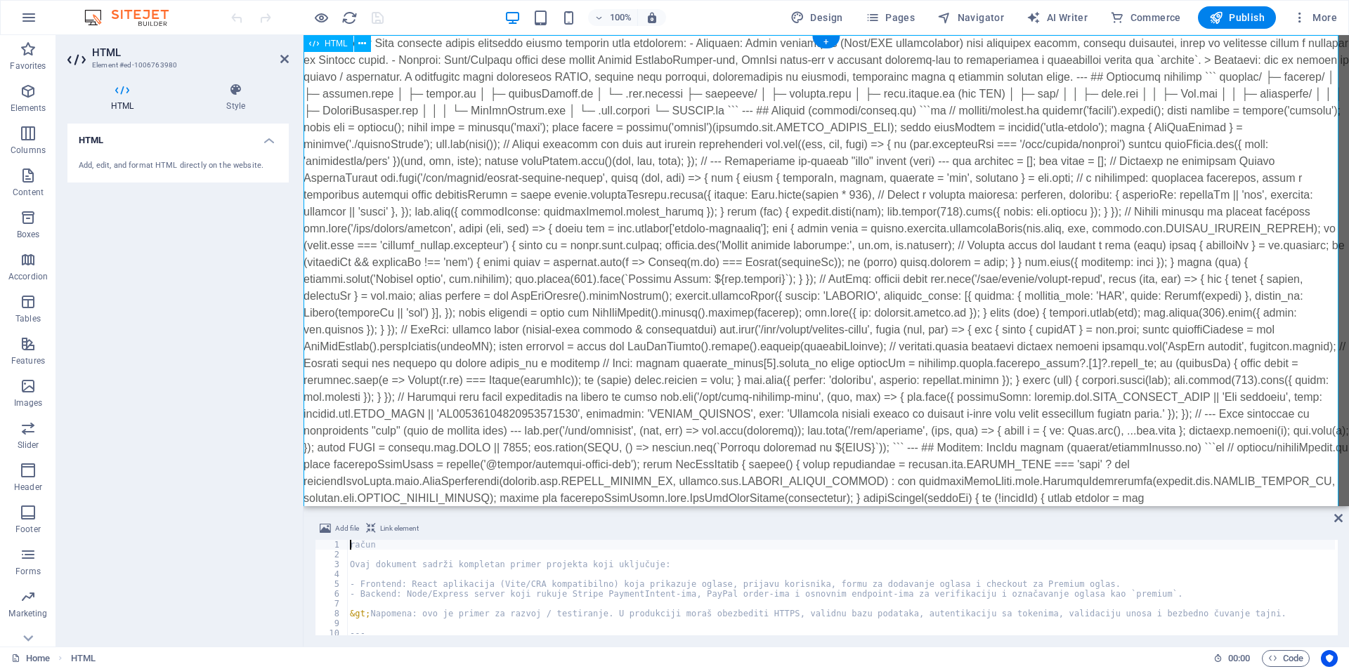
type textarea "n"
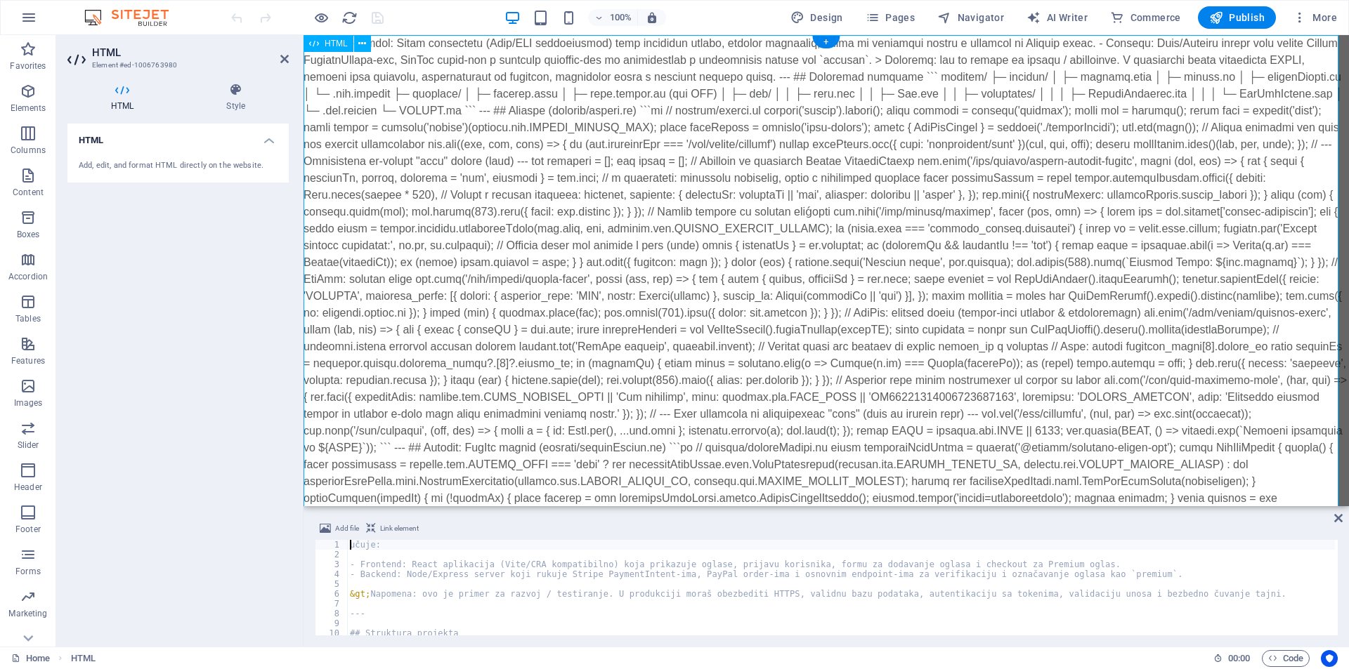
type textarea "Reci šta želiš dalje i ja to odmah ubacim u projekt. </textarea></form></sectio…"
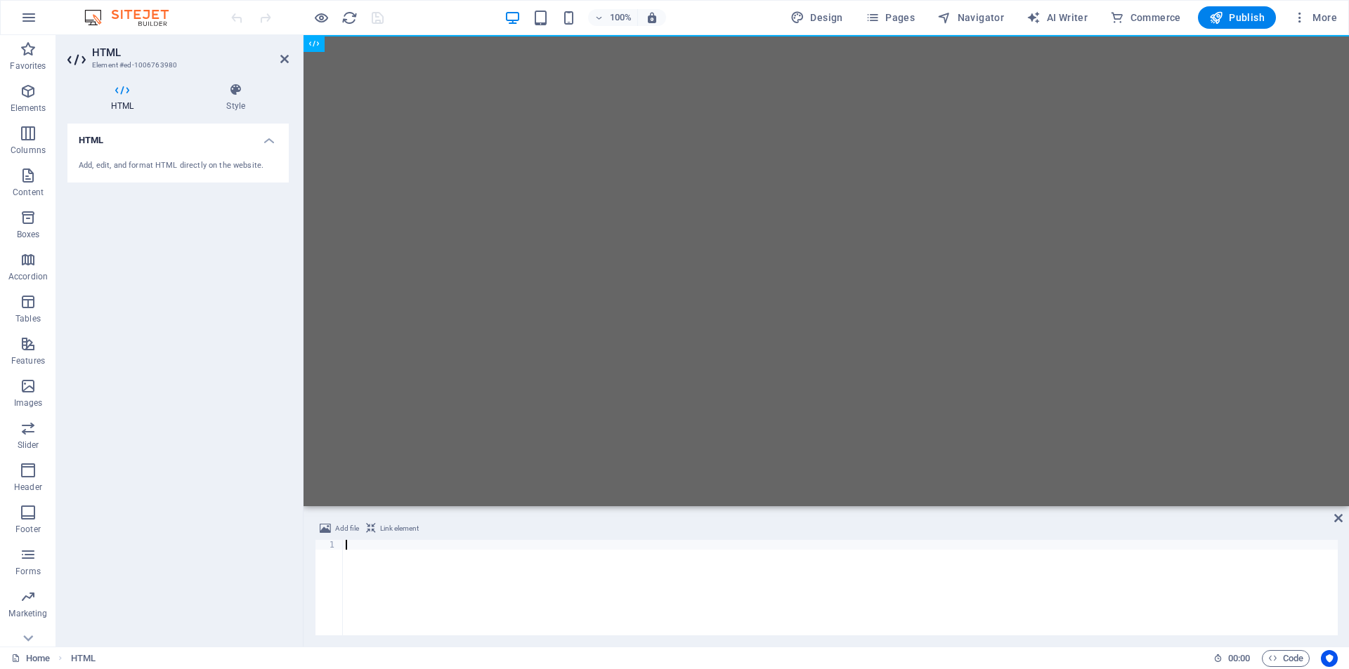
scroll to position [4448, 0]
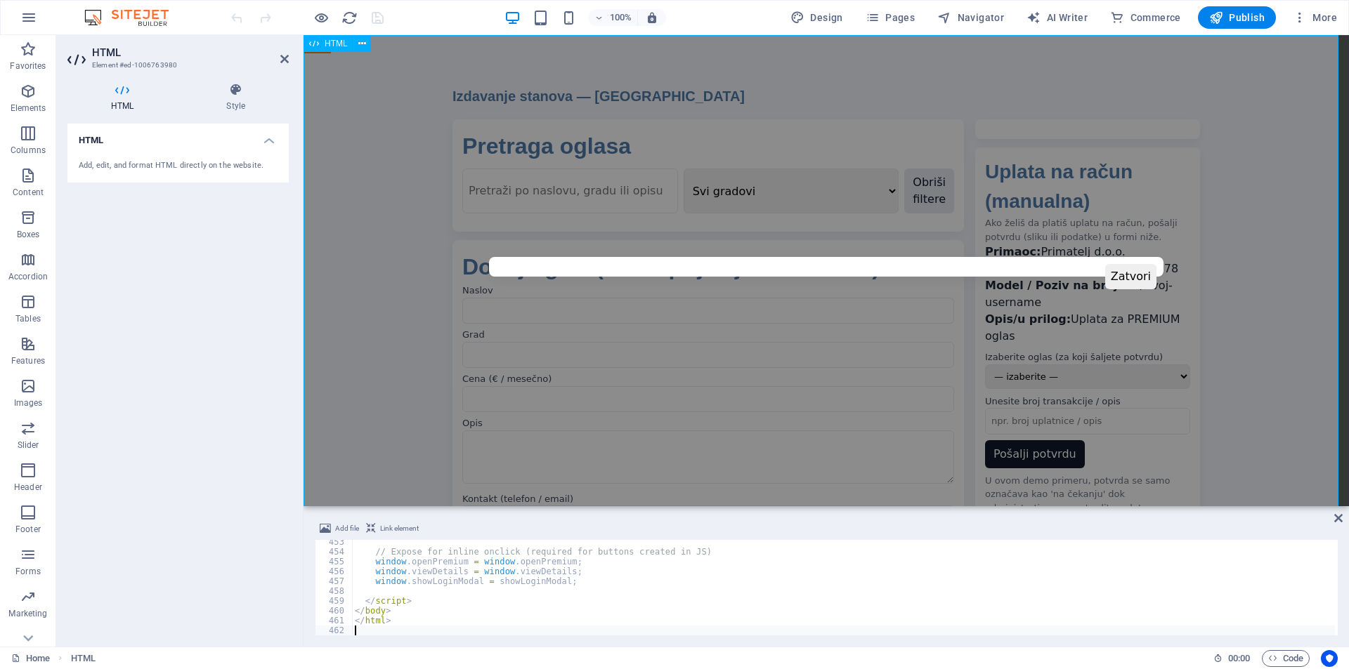
click at [1139, 277] on div "Izdavanje stanova — prijava i premium oglasi Izdavanje stanova — Srbija Pretrag…" at bounding box center [825, 392] width 1045 height 715
click at [1249, 15] on span "Publish" at bounding box center [1236, 18] width 55 height 14
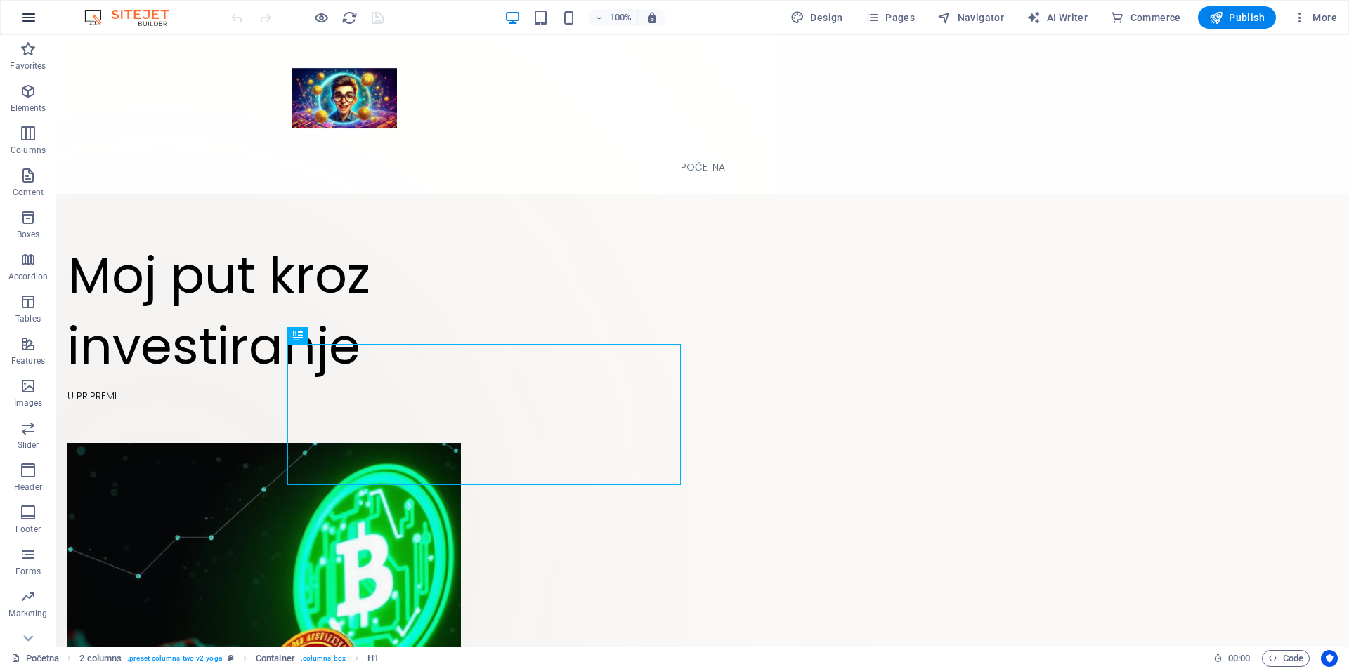
click at [30, 15] on icon "button" at bounding box center [28, 17] width 17 height 17
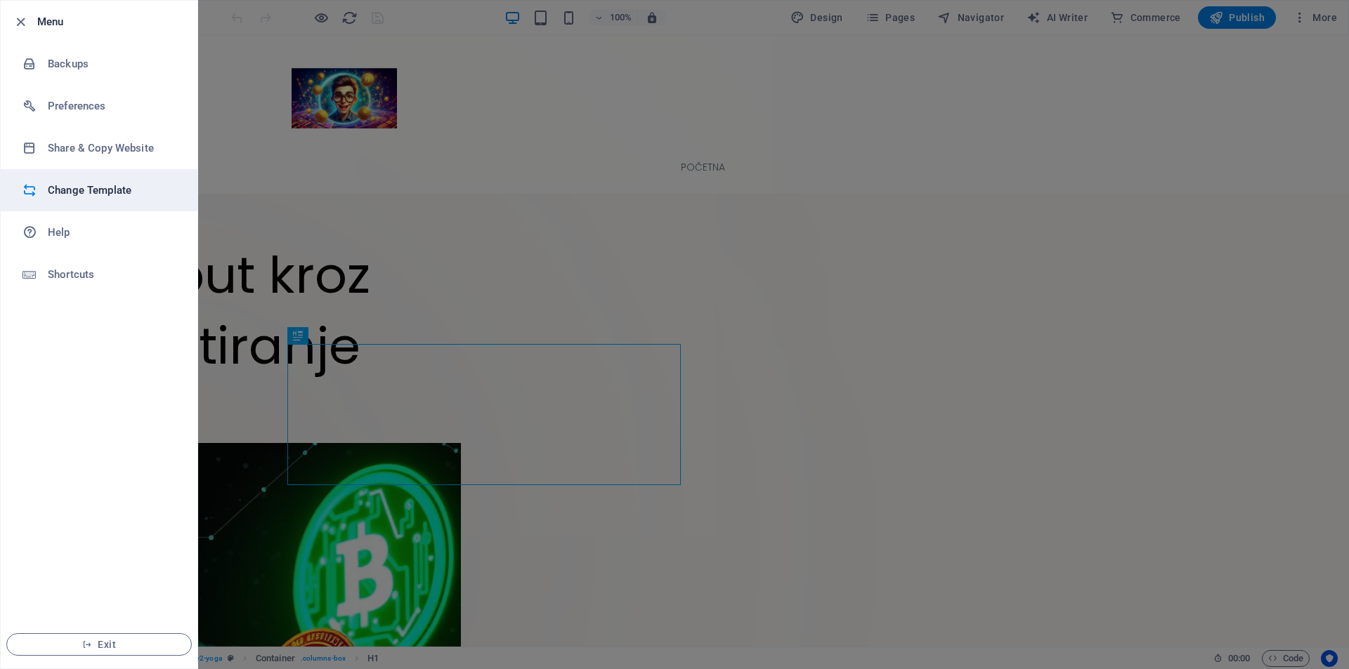
click at [69, 183] on h6 "Change Template" at bounding box center [113, 190] width 130 height 17
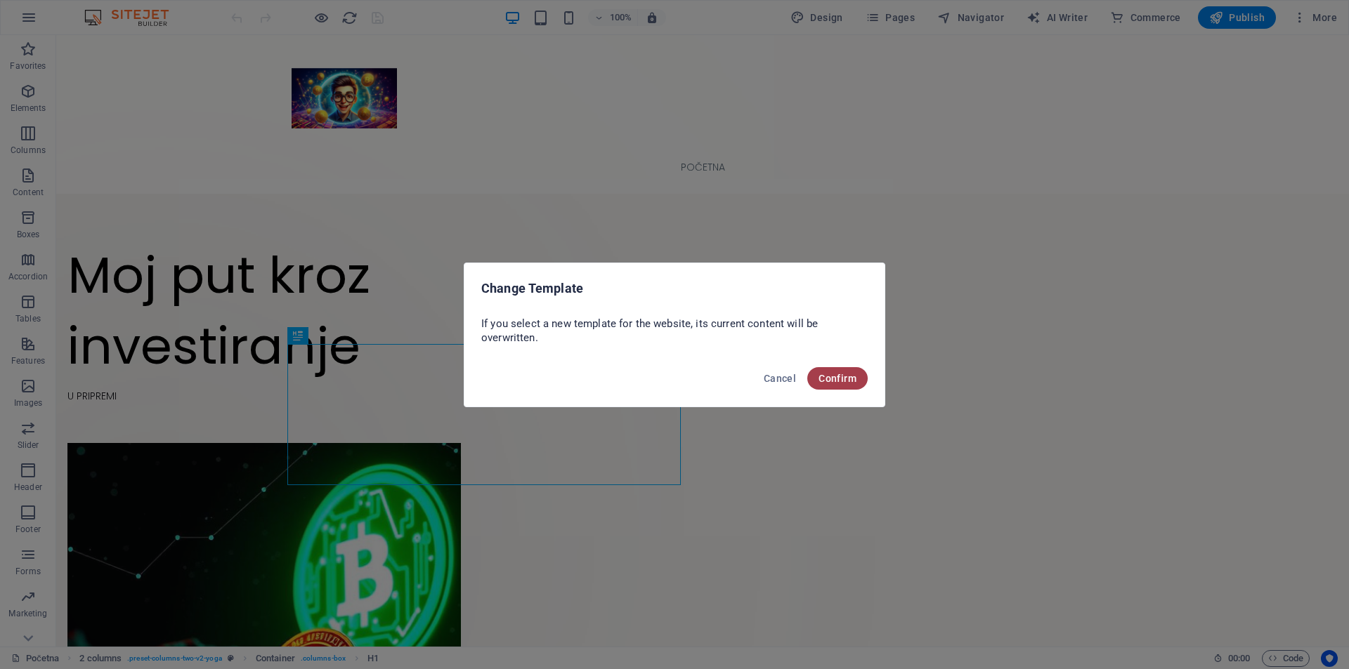
click at [836, 379] on span "Confirm" at bounding box center [837, 378] width 38 height 11
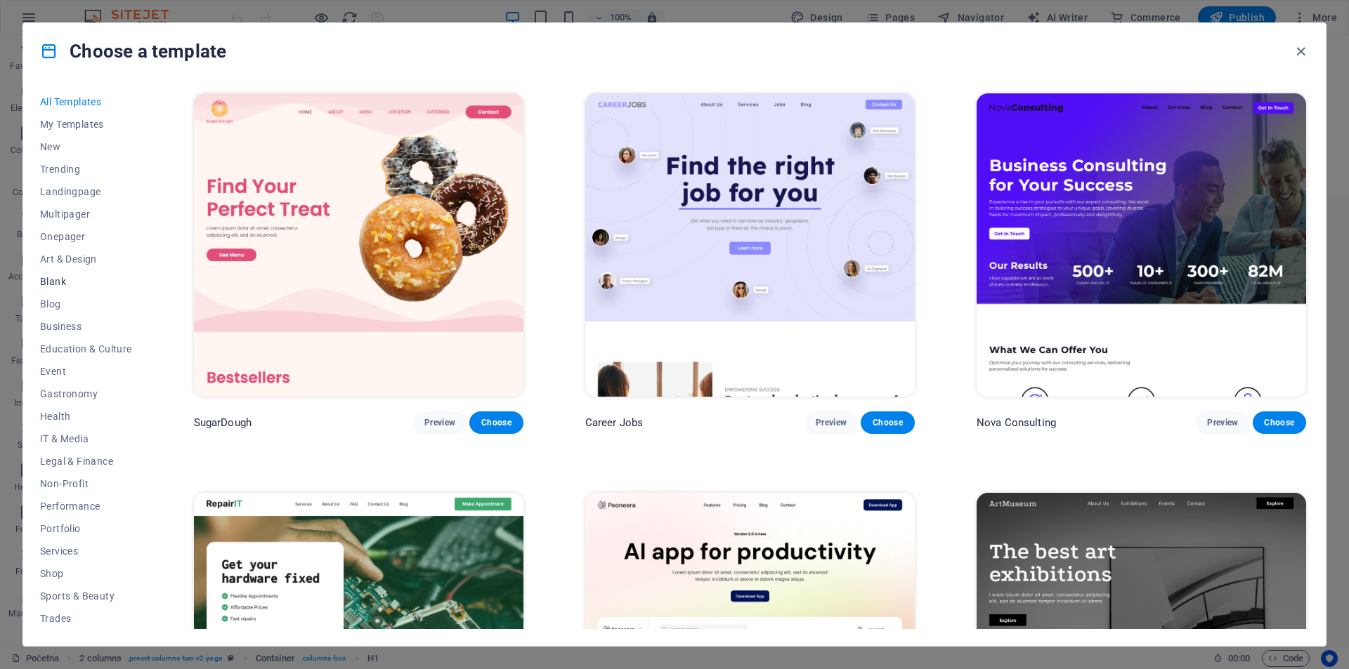
click at [53, 275] on button "Blank" at bounding box center [86, 281] width 92 height 22
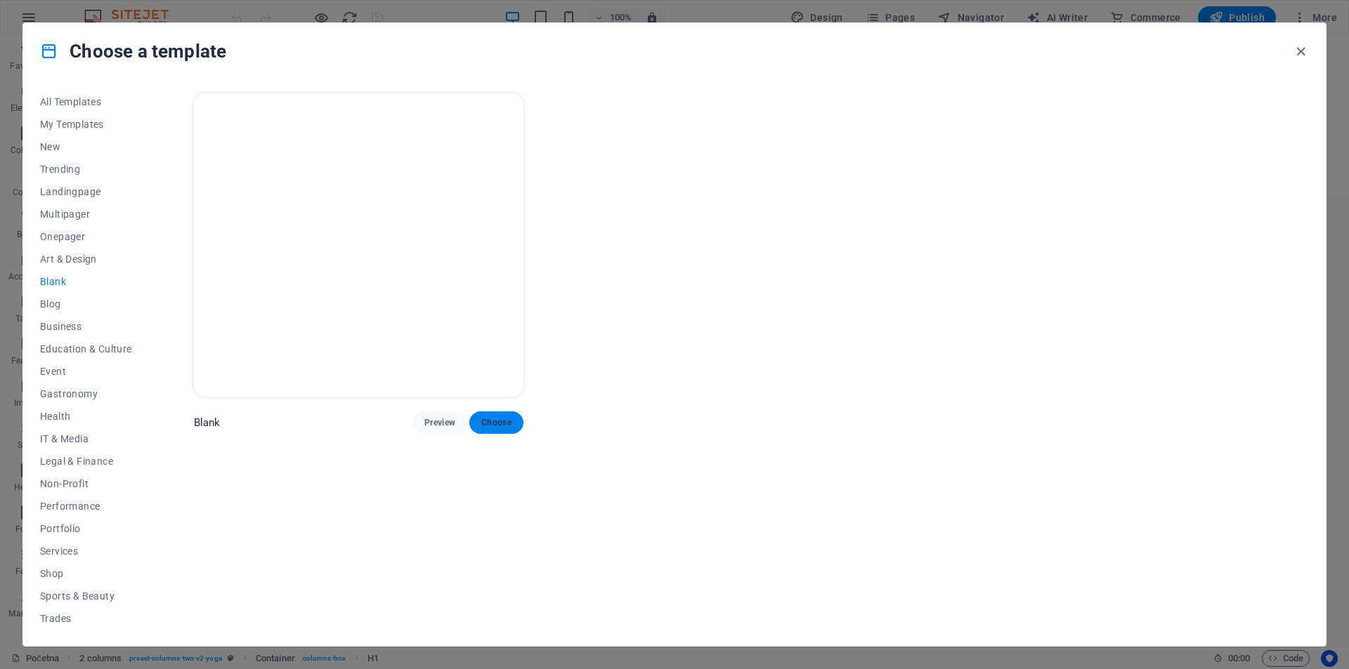
click at [507, 422] on span "Choose" at bounding box center [496, 422] width 31 height 11
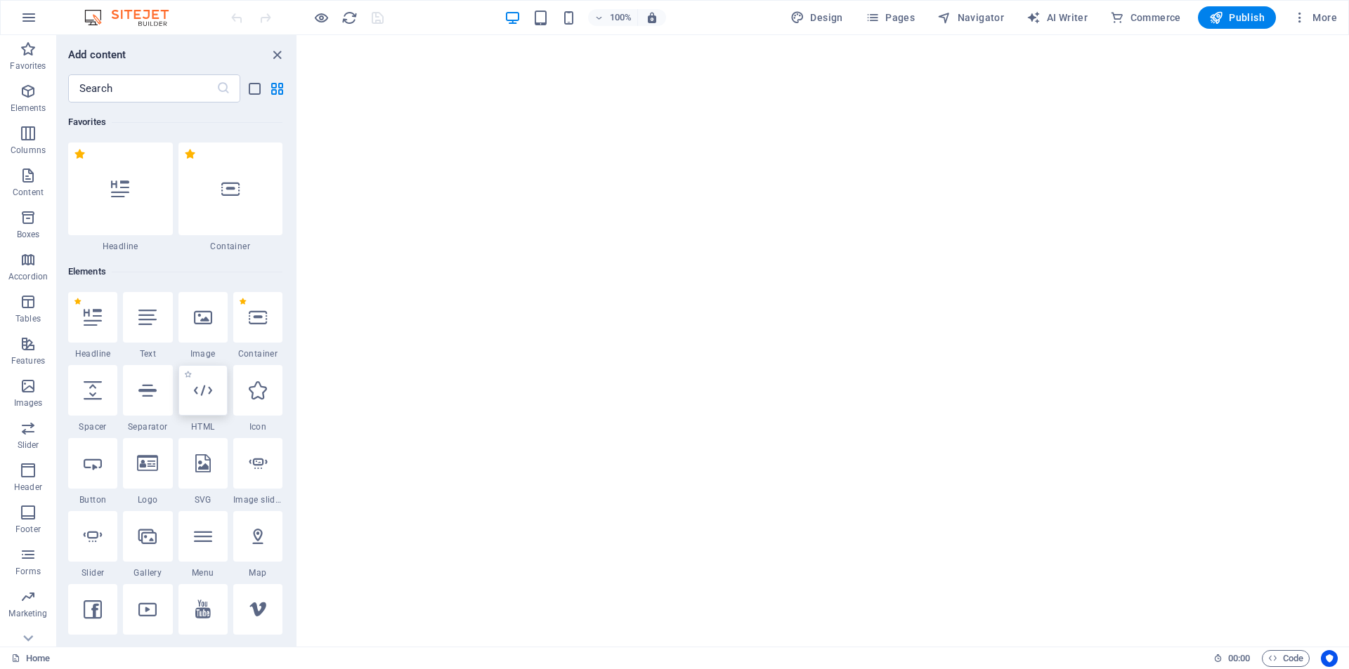
click at [201, 396] on icon at bounding box center [203, 390] width 18 height 18
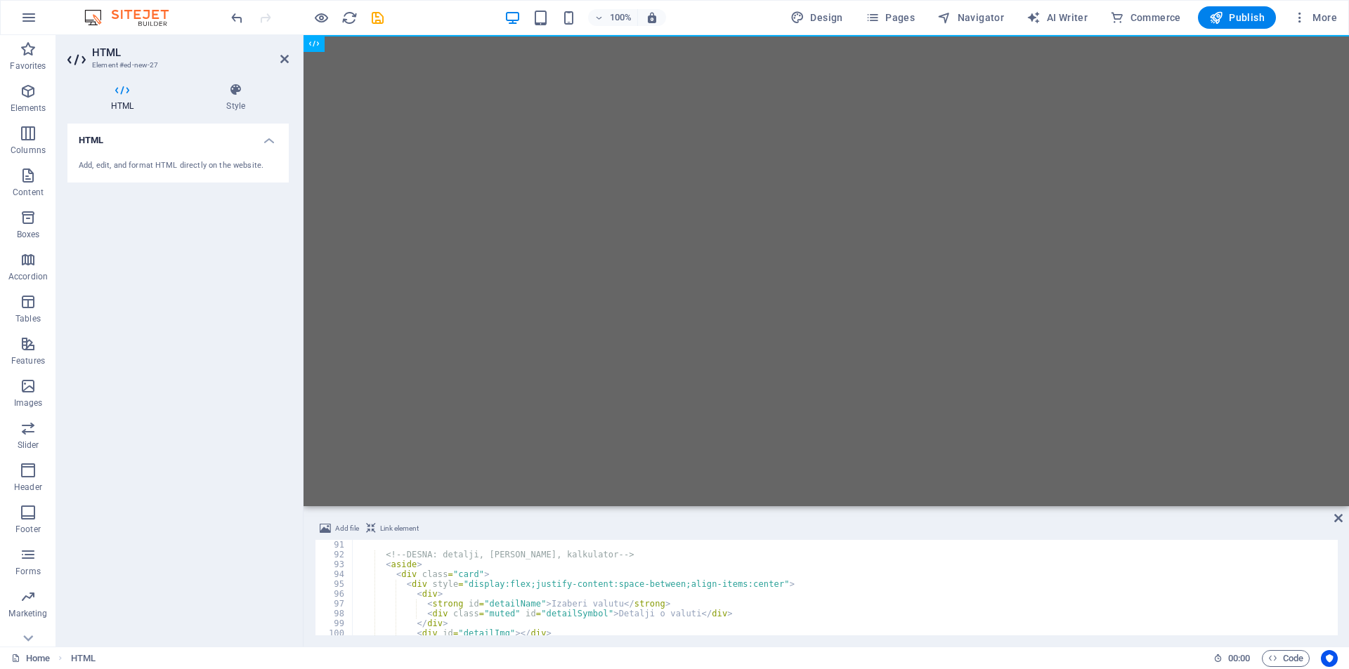
scroll to position [1085, 0]
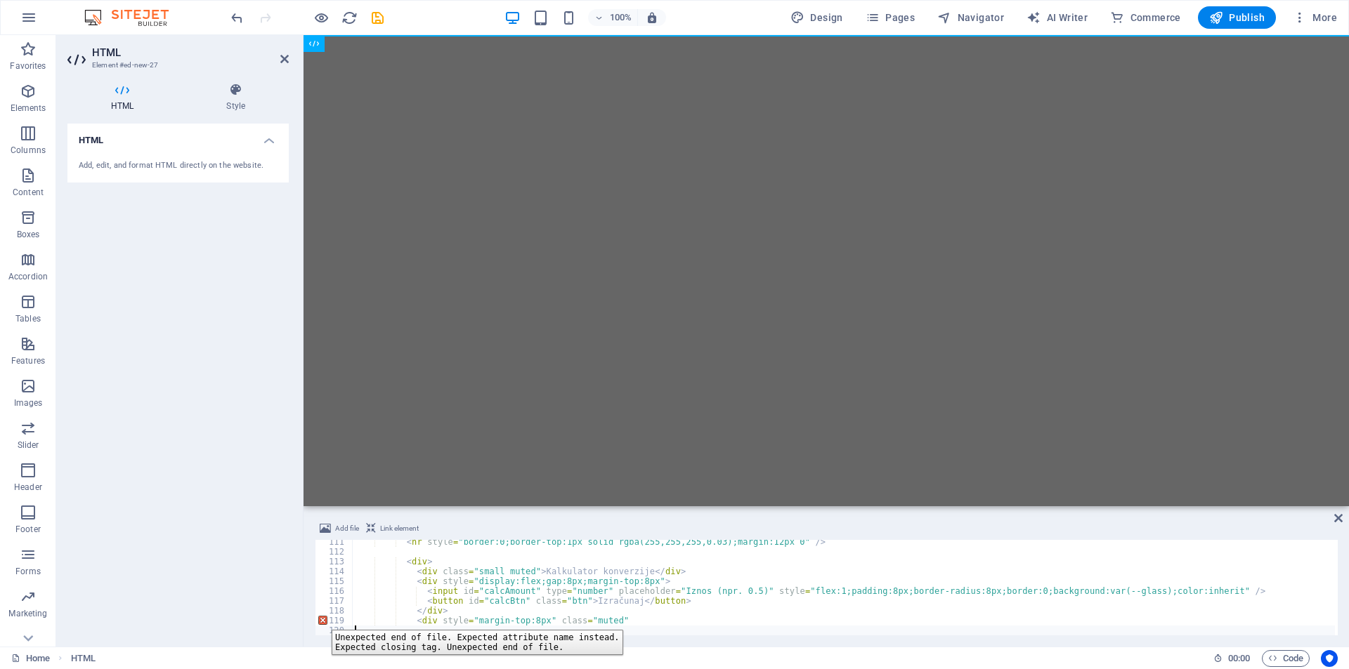
click at [321, 620] on div "119" at bounding box center [334, 621] width 38 height 10
type textarea "<div style="margin-top:8px" class="muted""
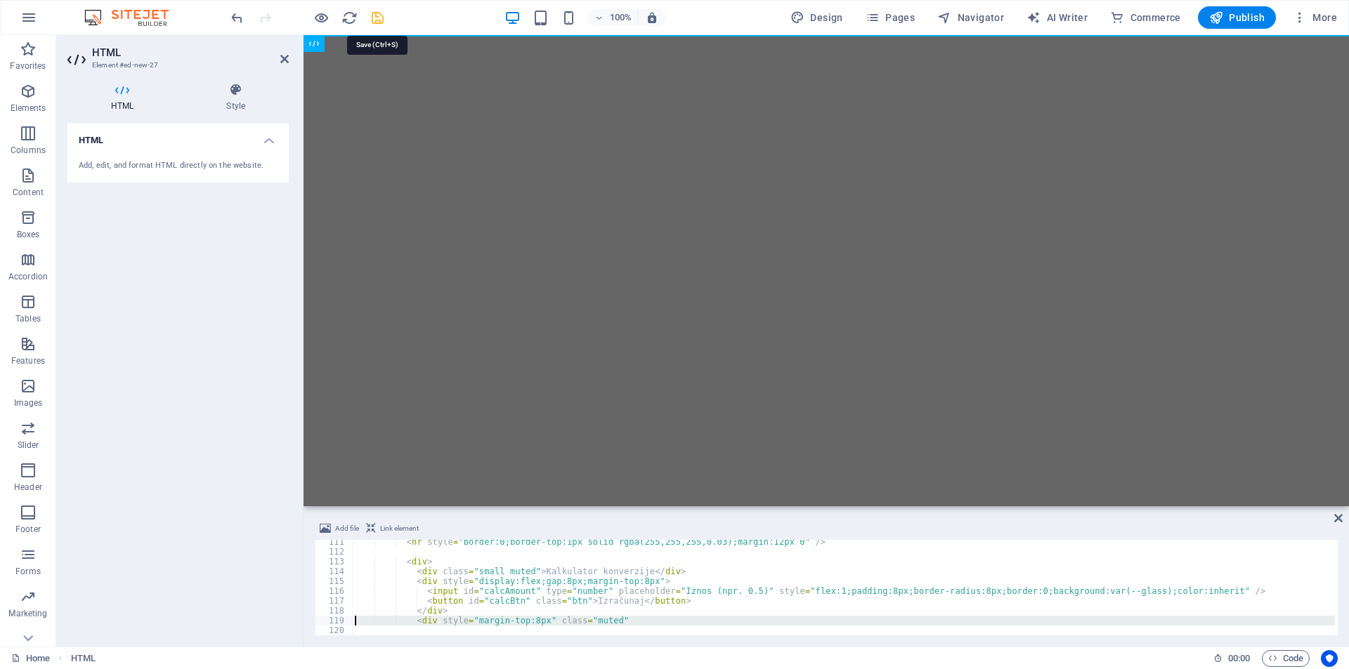
click at [383, 15] on icon "save" at bounding box center [378, 18] width 16 height 16
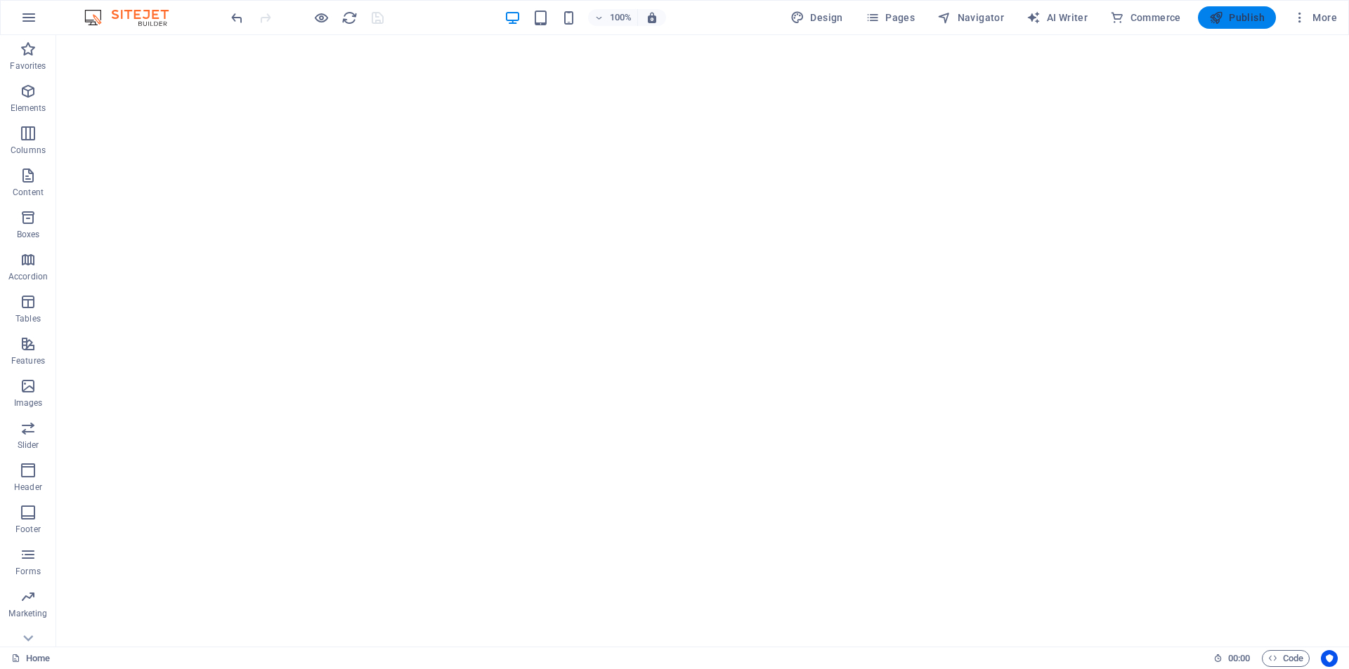
click at [1236, 17] on span "Publish" at bounding box center [1236, 18] width 55 height 14
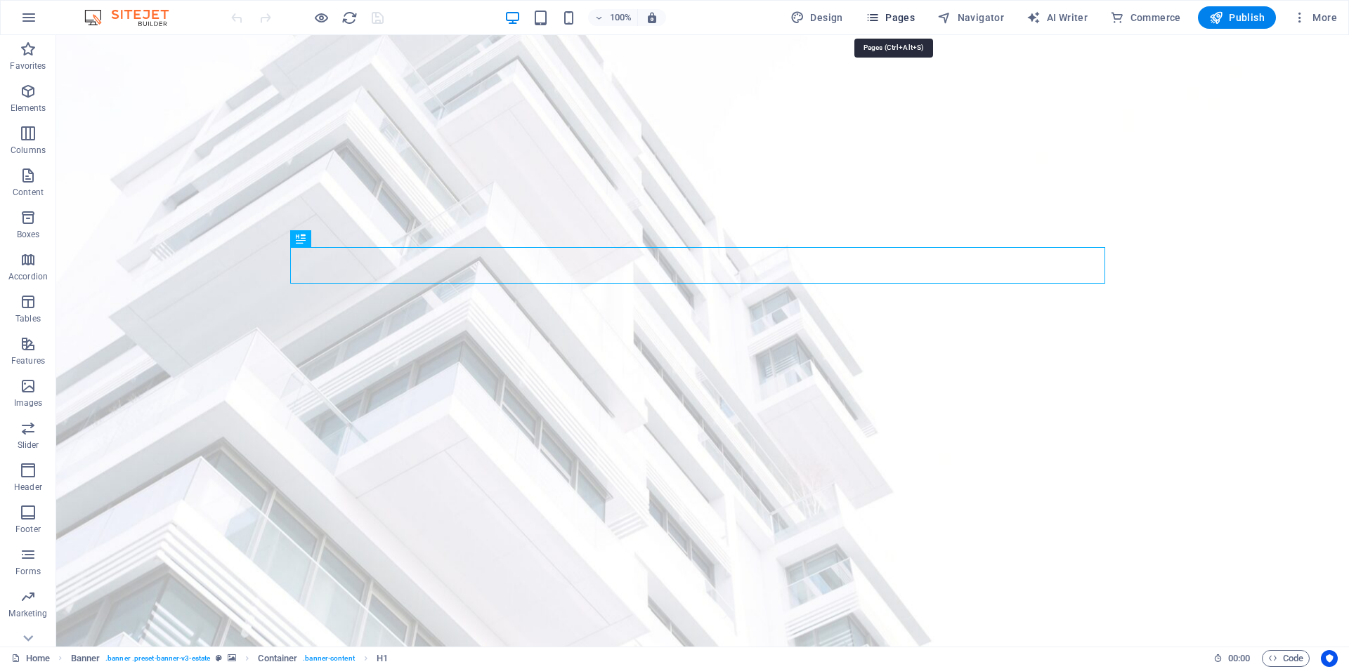
click at [891, 17] on span "Pages" at bounding box center [890, 18] width 49 height 14
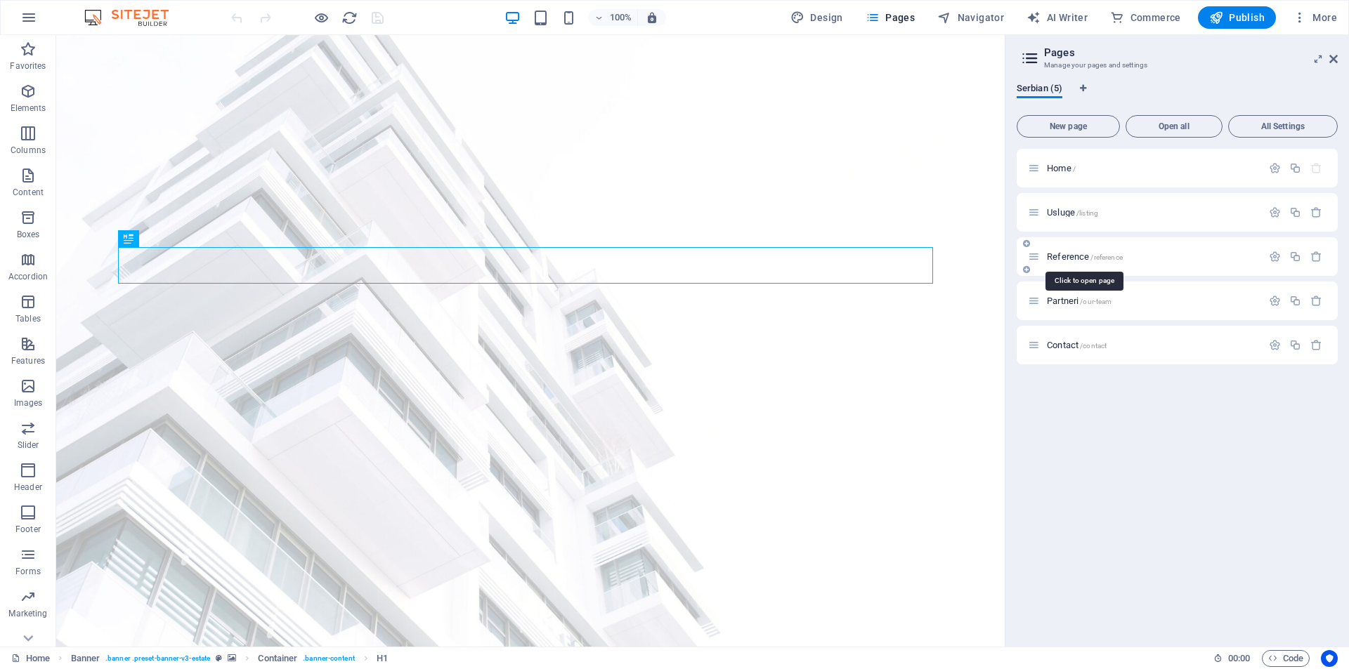
click at [1064, 253] on span "Reference /reference" at bounding box center [1085, 257] width 76 height 11
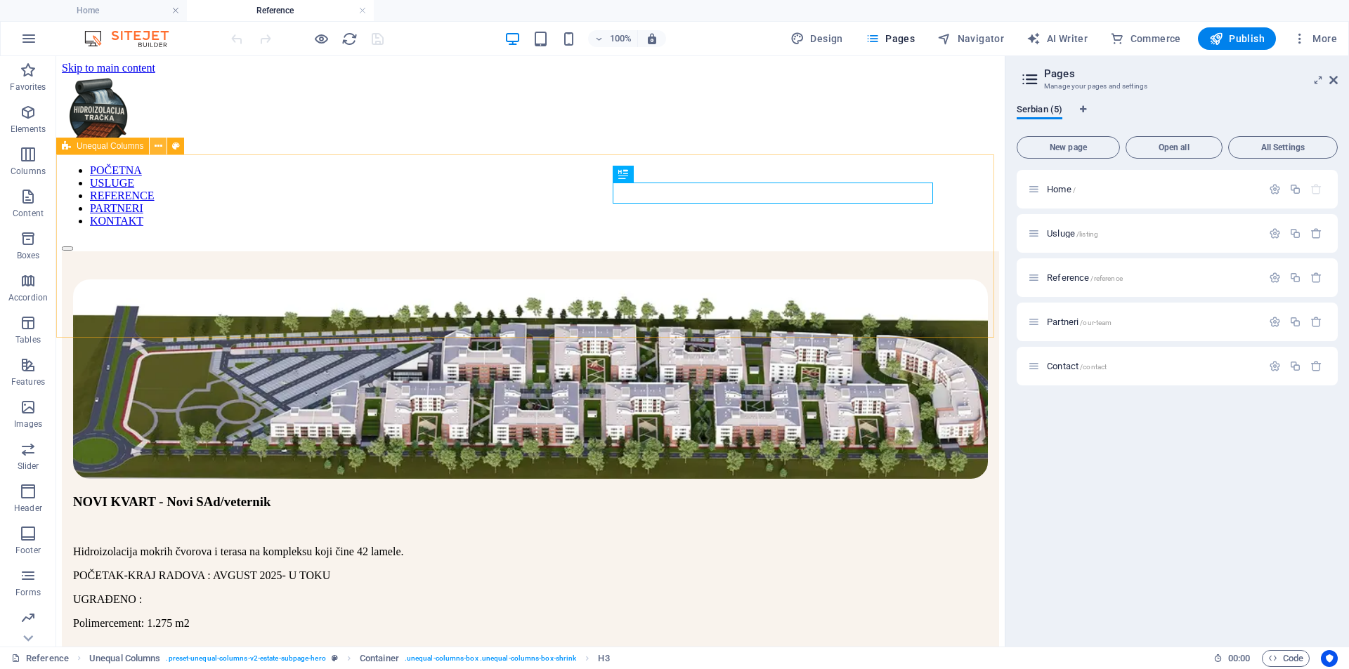
click at [155, 146] on icon at bounding box center [159, 146] width 8 height 15
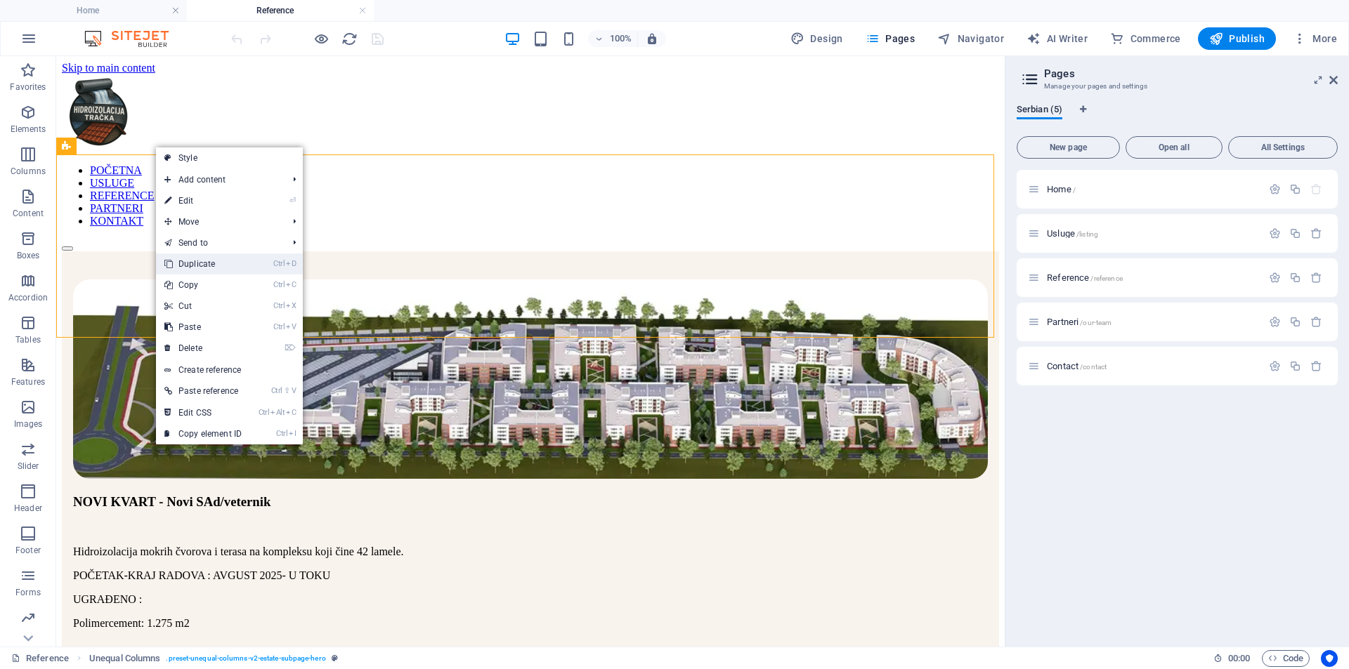
drag, startPoint x: 153, startPoint y: 208, endPoint x: 209, endPoint y: 264, distance: 79.5
click at [209, 264] on link "Ctrl D Duplicate" at bounding box center [203, 264] width 94 height 21
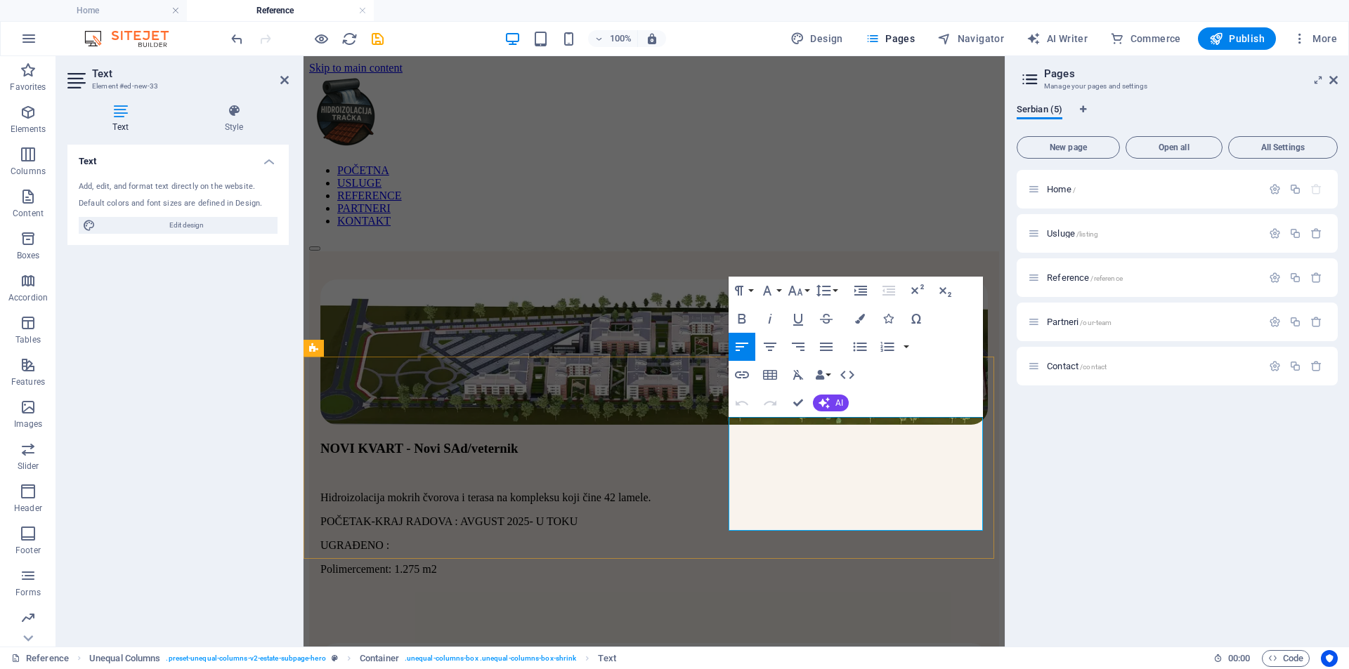
drag, startPoint x: 944, startPoint y: 447, endPoint x: 823, endPoint y: 427, distance: 123.1
drag, startPoint x: 901, startPoint y: 445, endPoint x: 951, endPoint y: 452, distance: 49.6
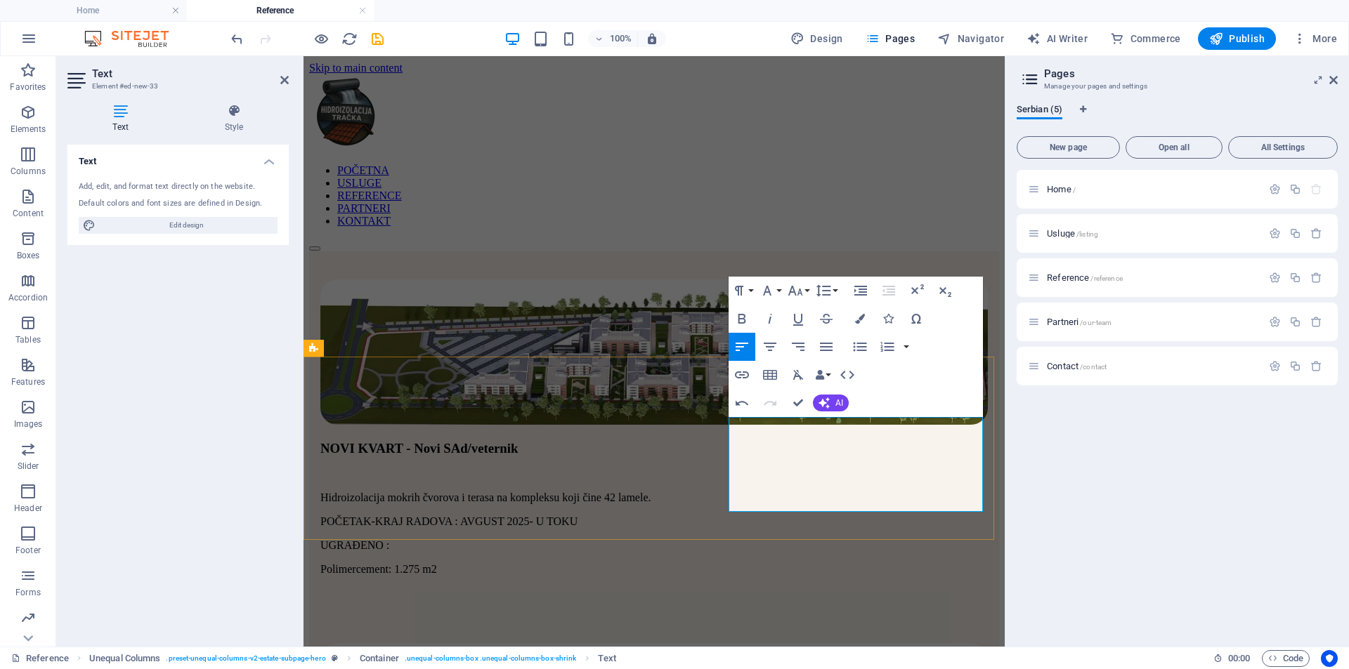
drag, startPoint x: 828, startPoint y: 498, endPoint x: 731, endPoint y: 509, distance: 97.5
drag, startPoint x: 868, startPoint y: 504, endPoint x: 841, endPoint y: 502, distance: 26.8
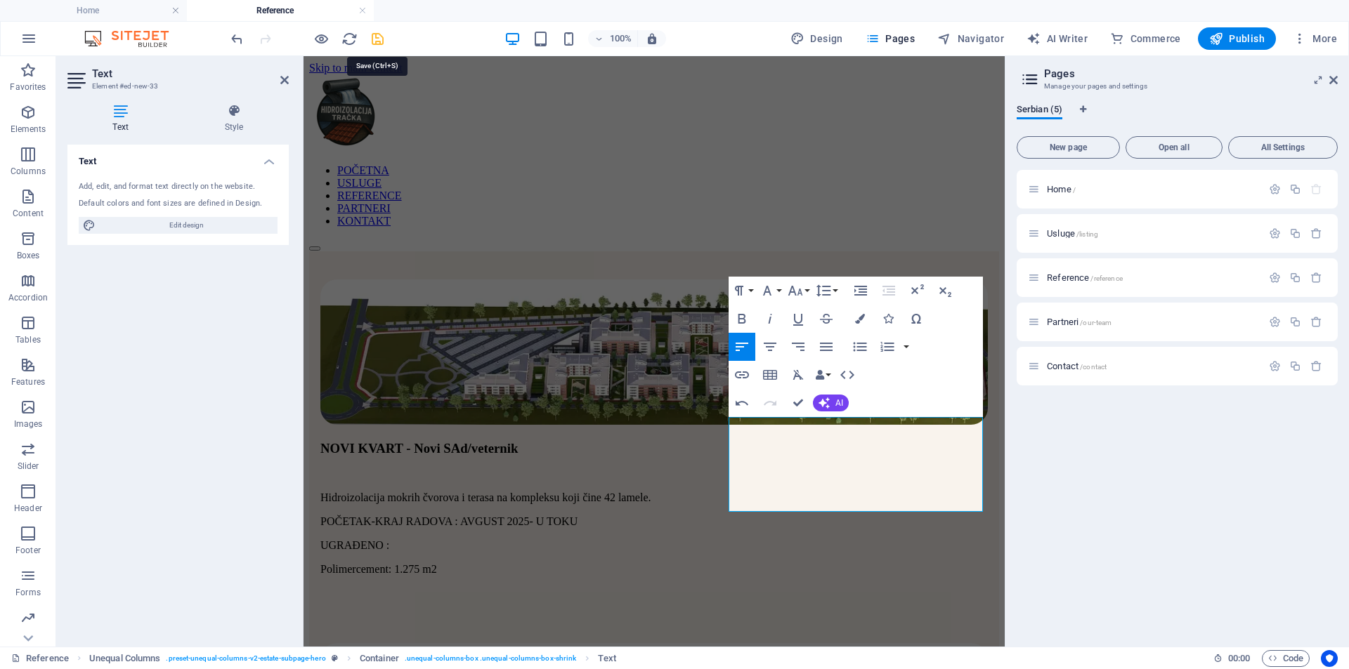
click at [377, 44] on icon "save" at bounding box center [378, 39] width 16 height 16
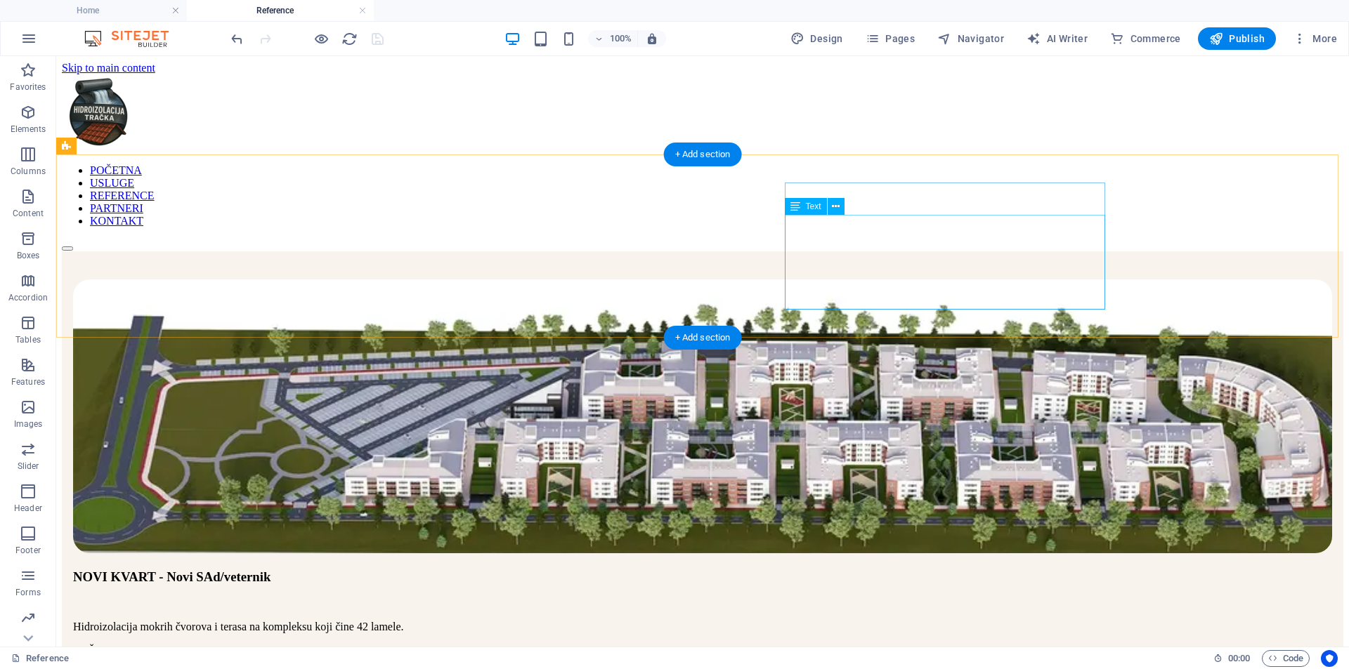
click at [934, 621] on div "Hidroizolacija mokrih čvorova i terasa na kompleksu koji čine 42 lamele. POČETA…" at bounding box center [702, 663] width 1259 height 84
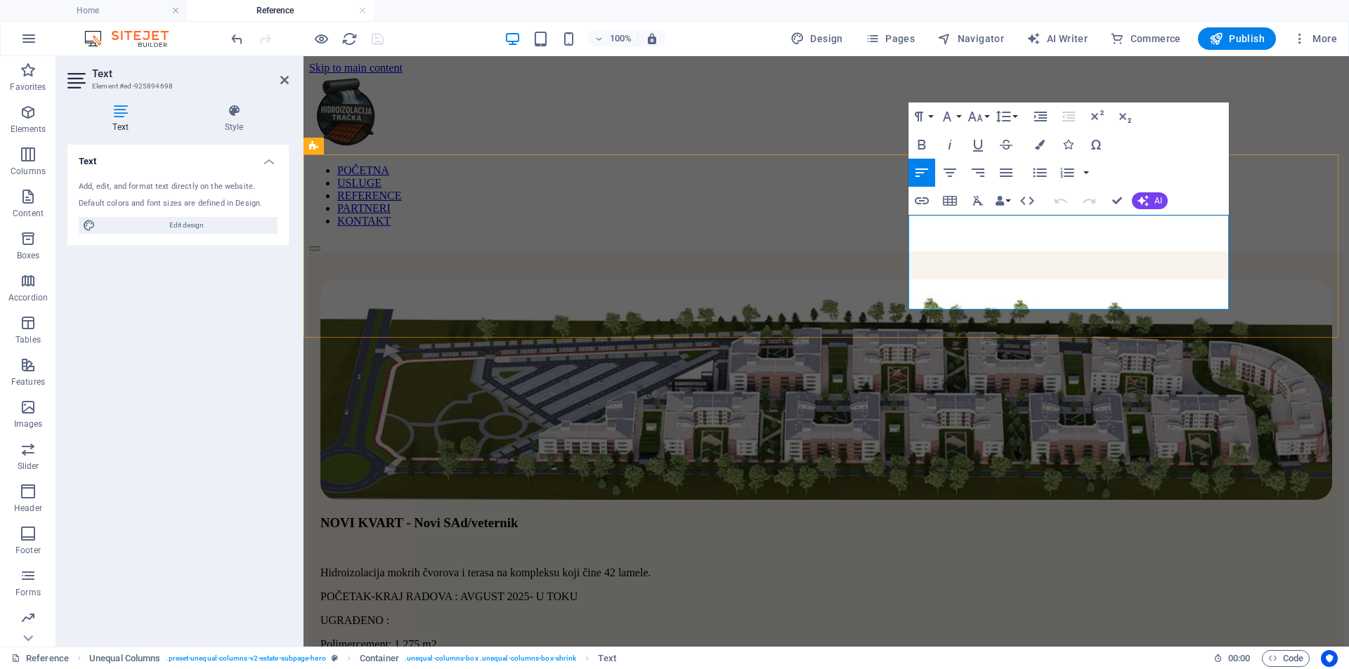
click at [1082, 639] on p "Polimercement: 1.275 m2" at bounding box center [826, 645] width 1012 height 13
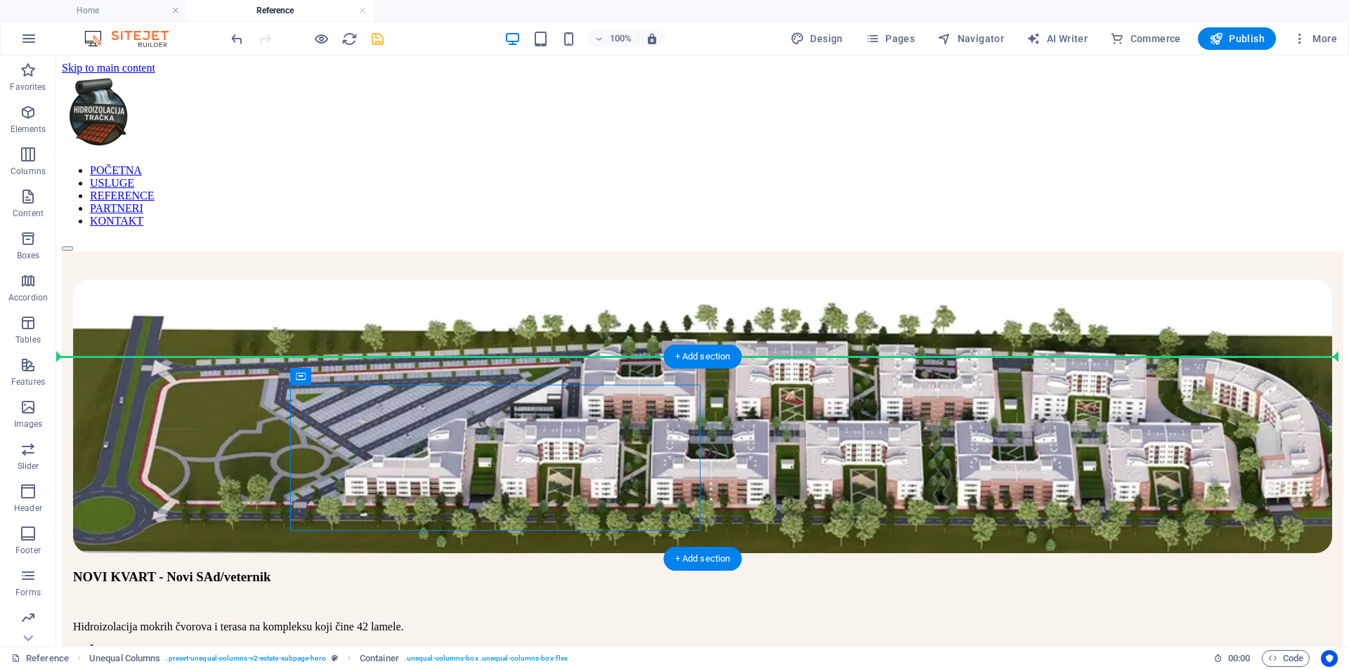
drag, startPoint x: 470, startPoint y: 391, endPoint x: 1175, endPoint y: 414, distance: 705.7
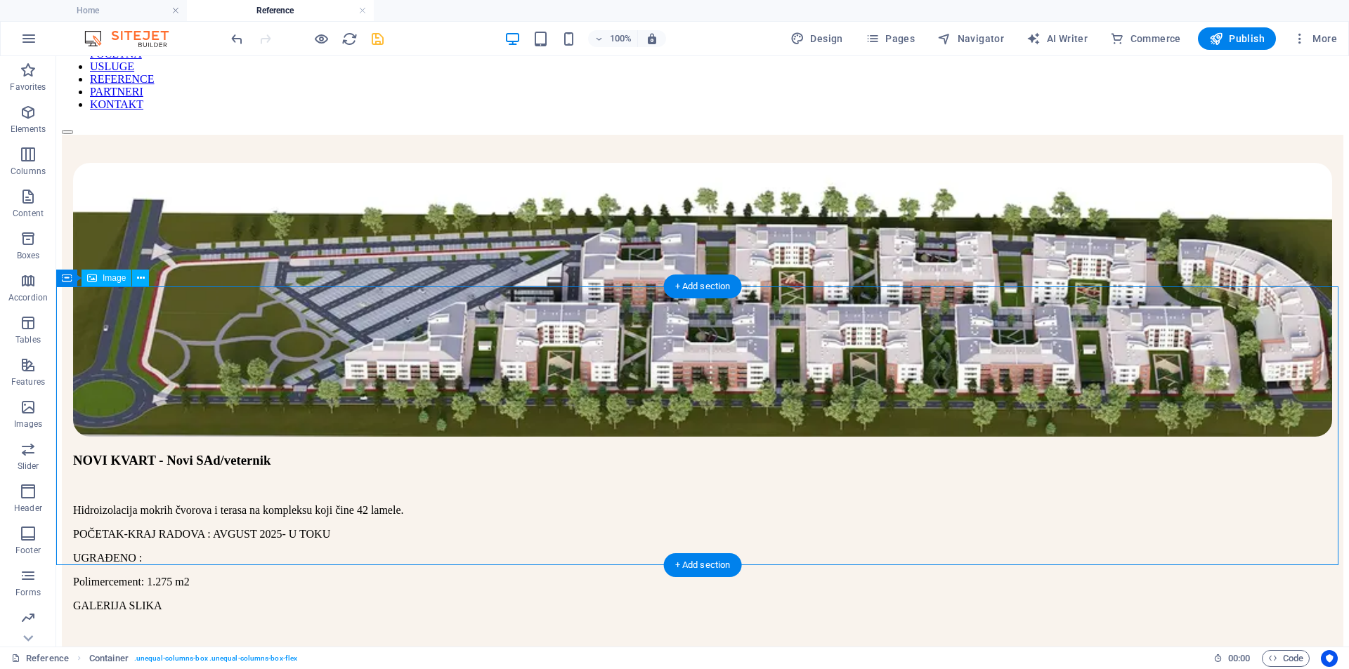
scroll to position [70, 0]
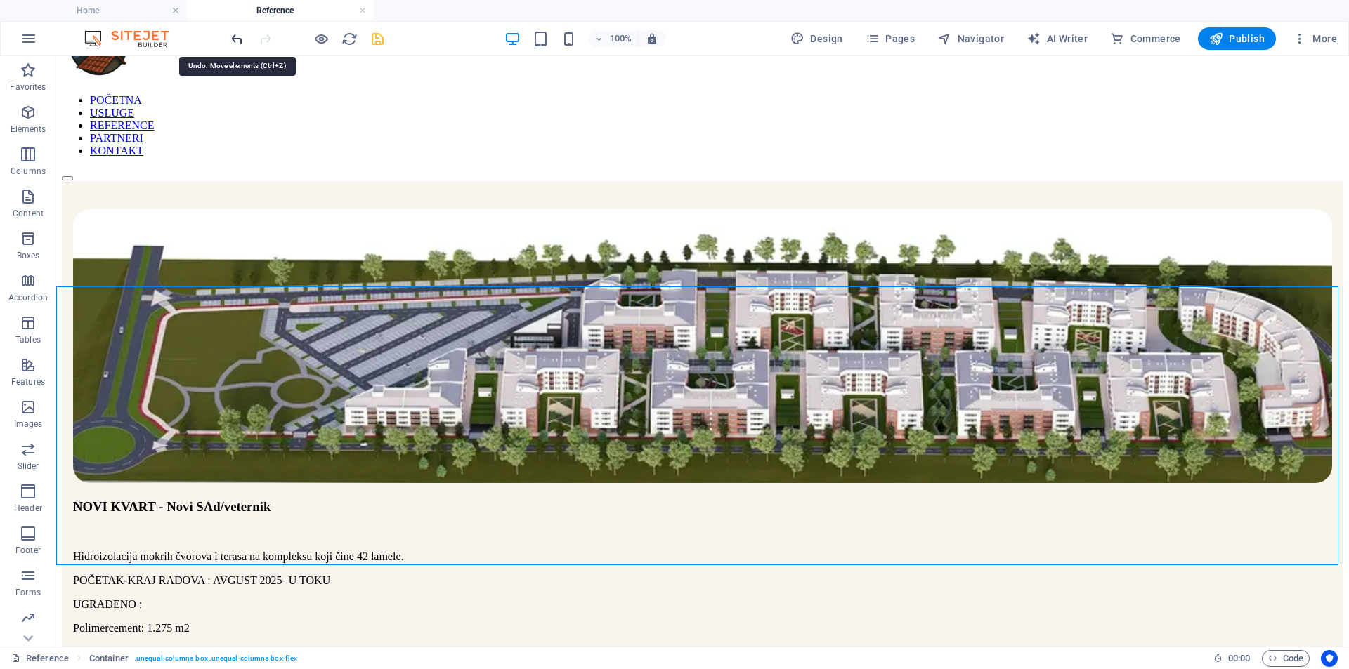
click at [233, 42] on icon "undo" at bounding box center [237, 39] width 16 height 16
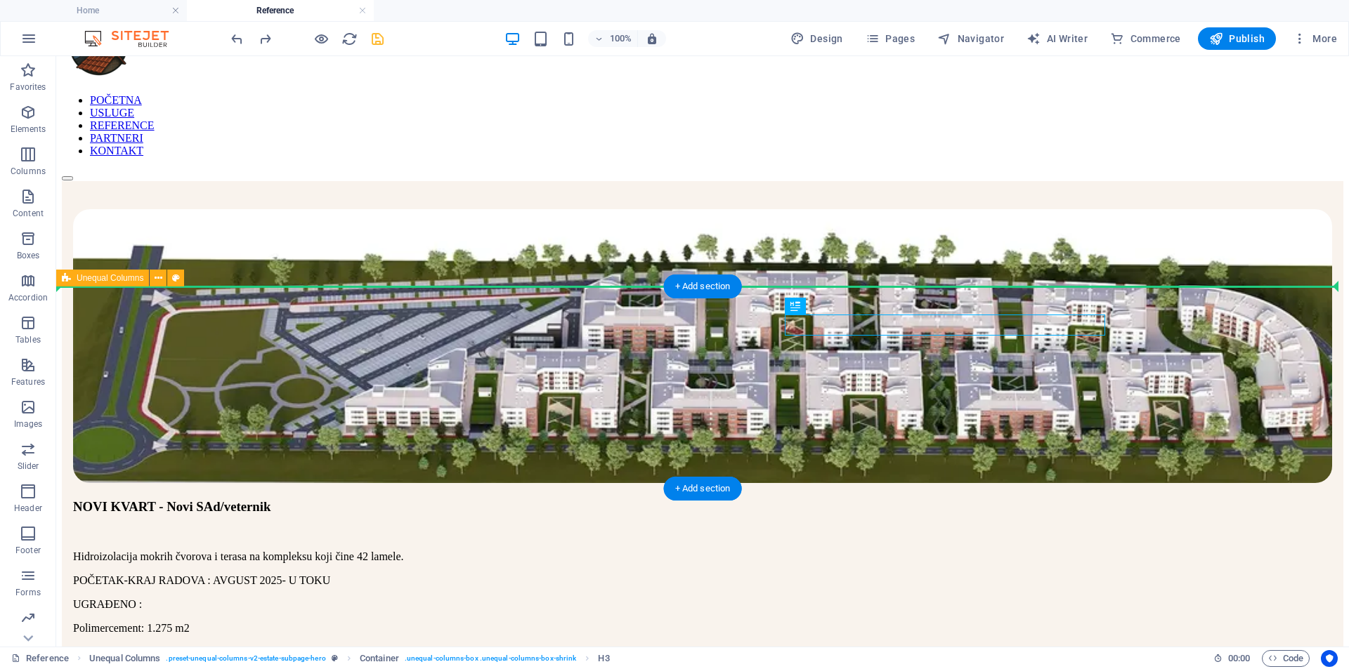
drag, startPoint x: 926, startPoint y: 318, endPoint x: 248, endPoint y: 320, distance: 677.9
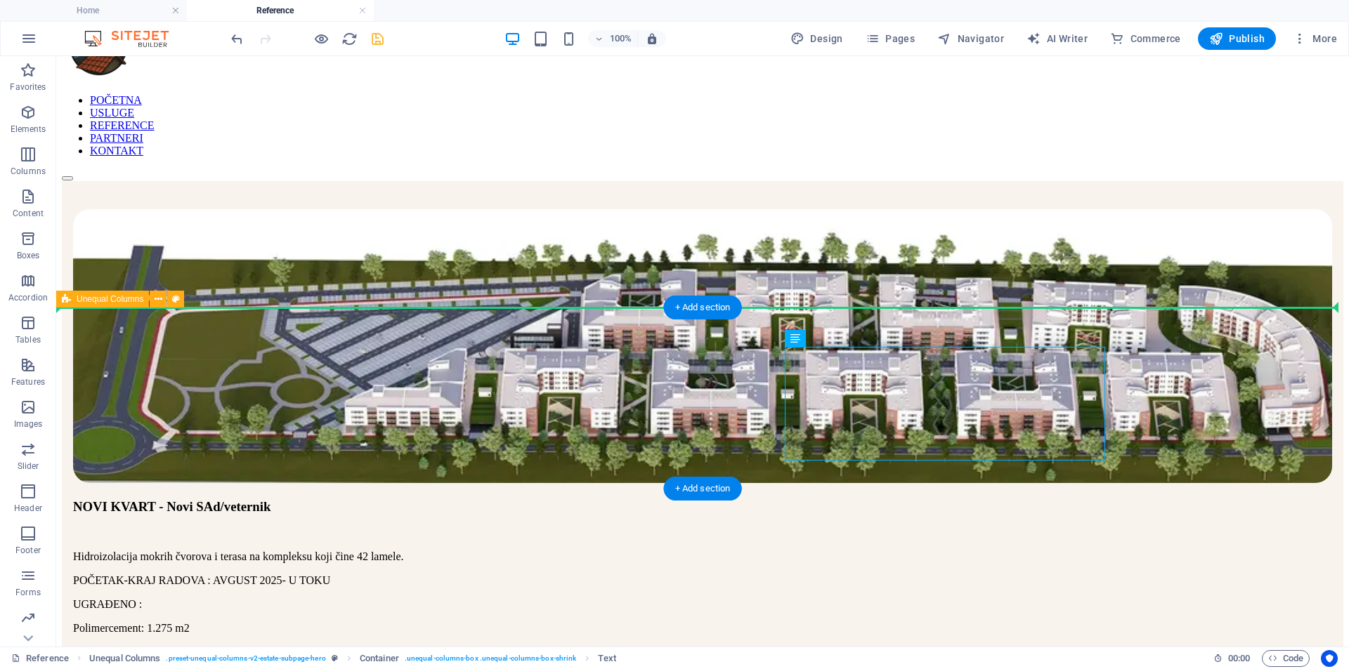
drag, startPoint x: 882, startPoint y: 358, endPoint x: 100, endPoint y: 346, distance: 782.0
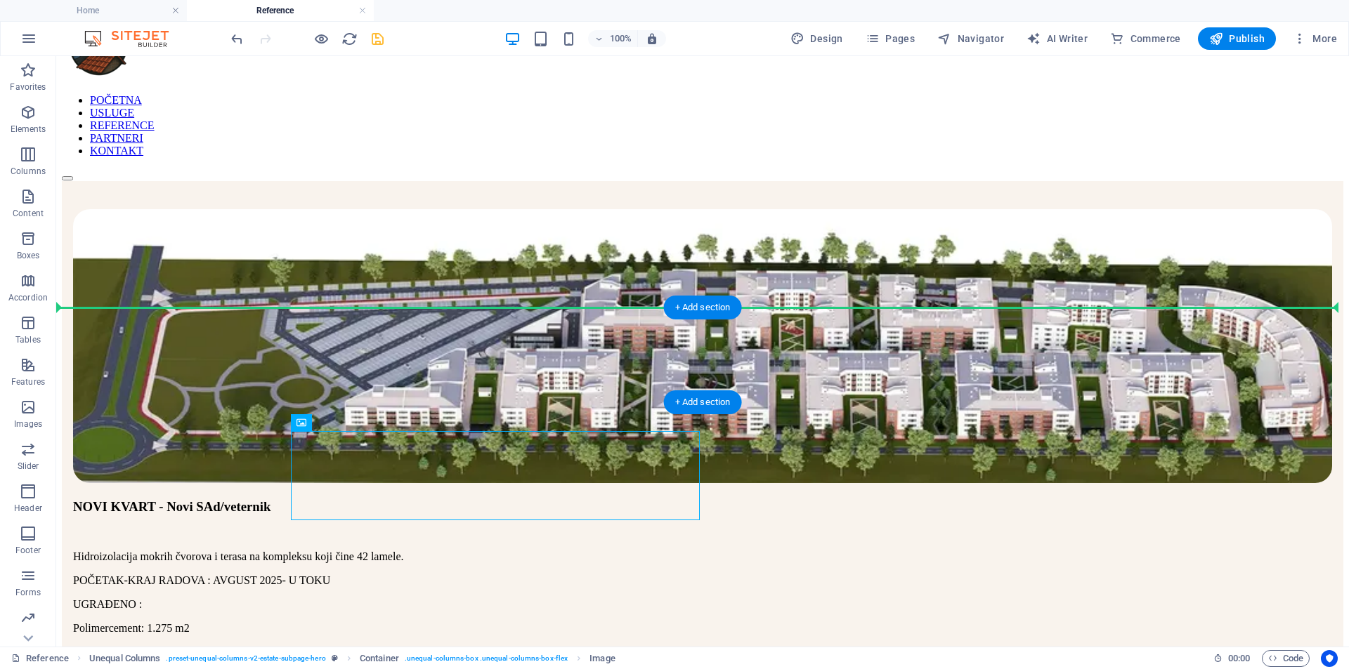
drag, startPoint x: 318, startPoint y: 463, endPoint x: 957, endPoint y: 352, distance: 648.9
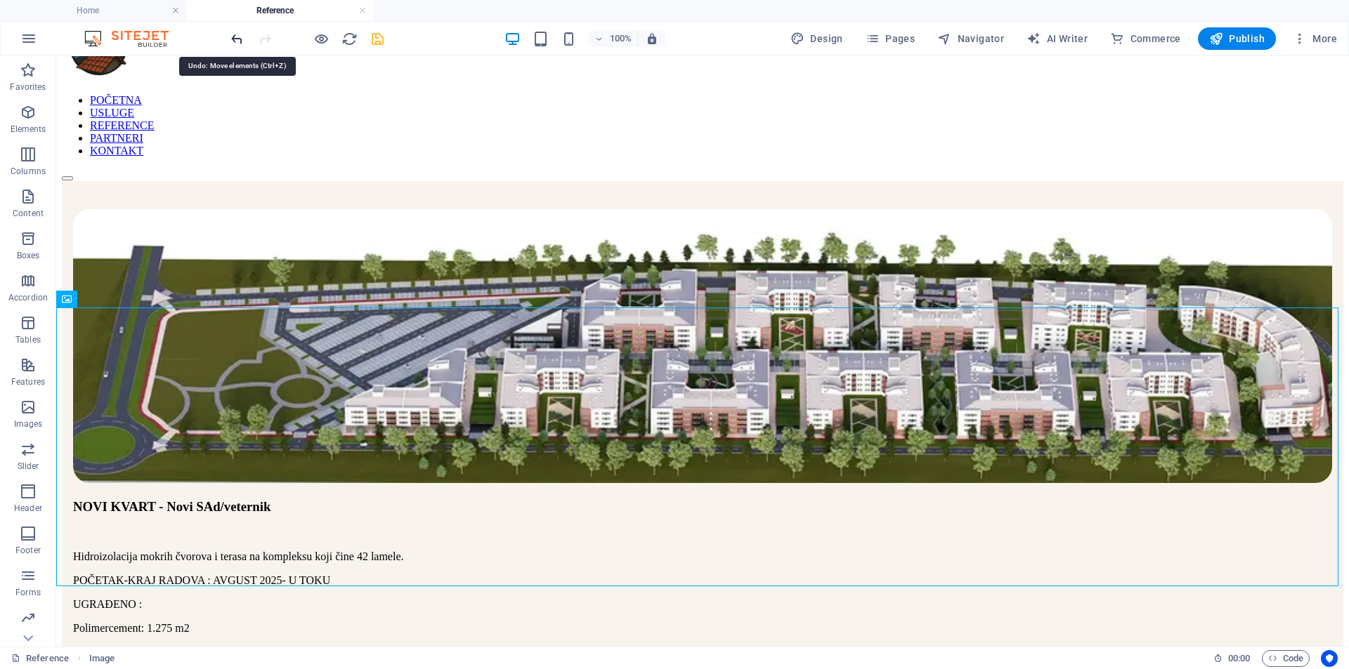
click at [236, 44] on icon "undo" at bounding box center [237, 39] width 16 height 16
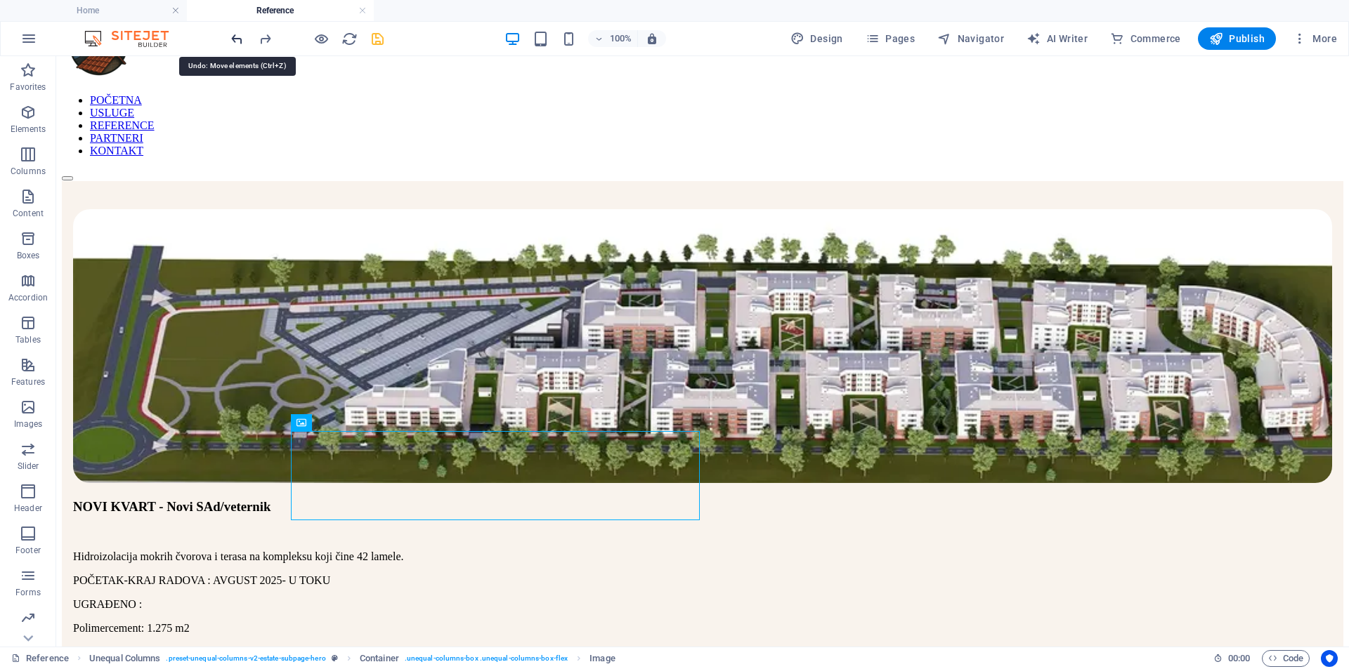
click at [236, 44] on icon "undo" at bounding box center [237, 39] width 16 height 16
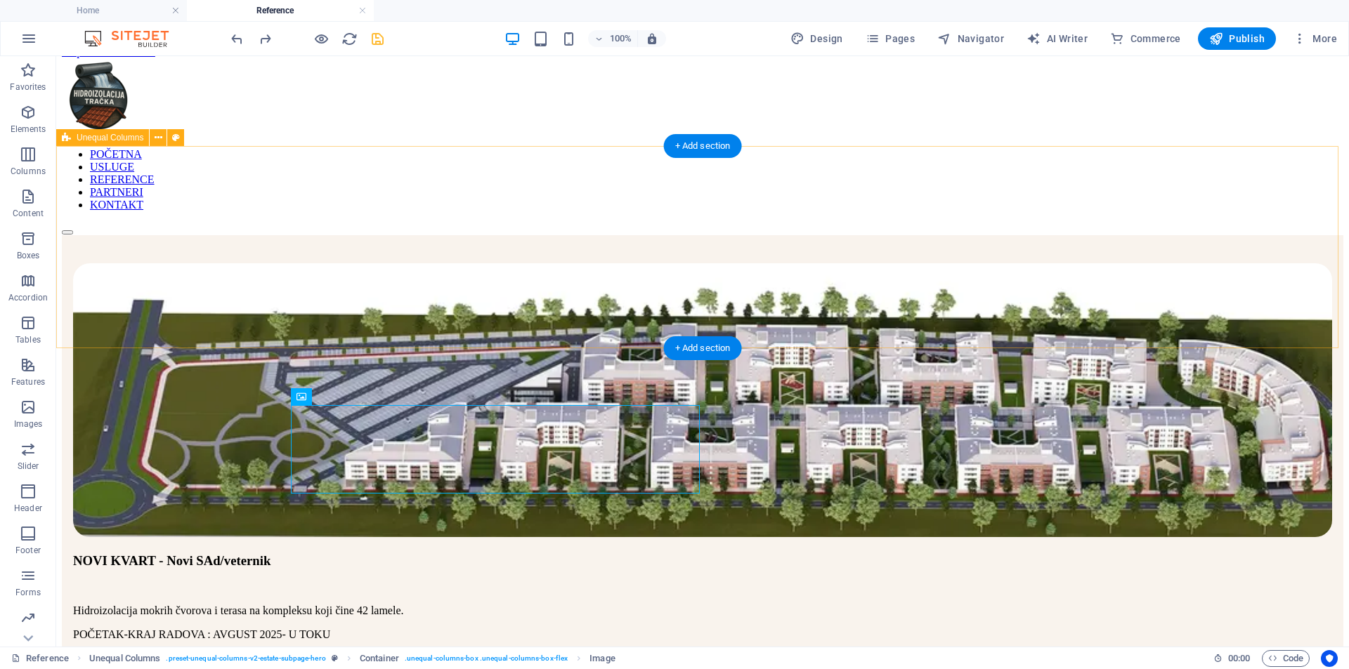
scroll to position [0, 0]
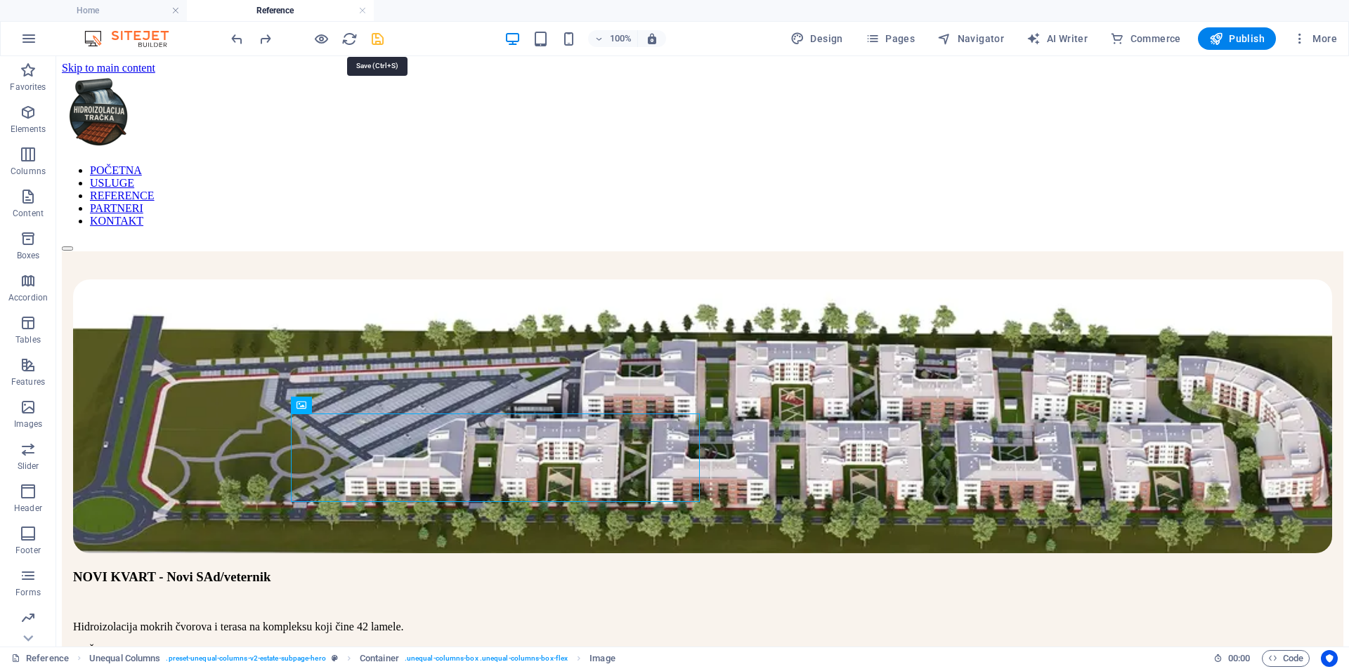
click at [373, 33] on icon "save" at bounding box center [378, 39] width 16 height 16
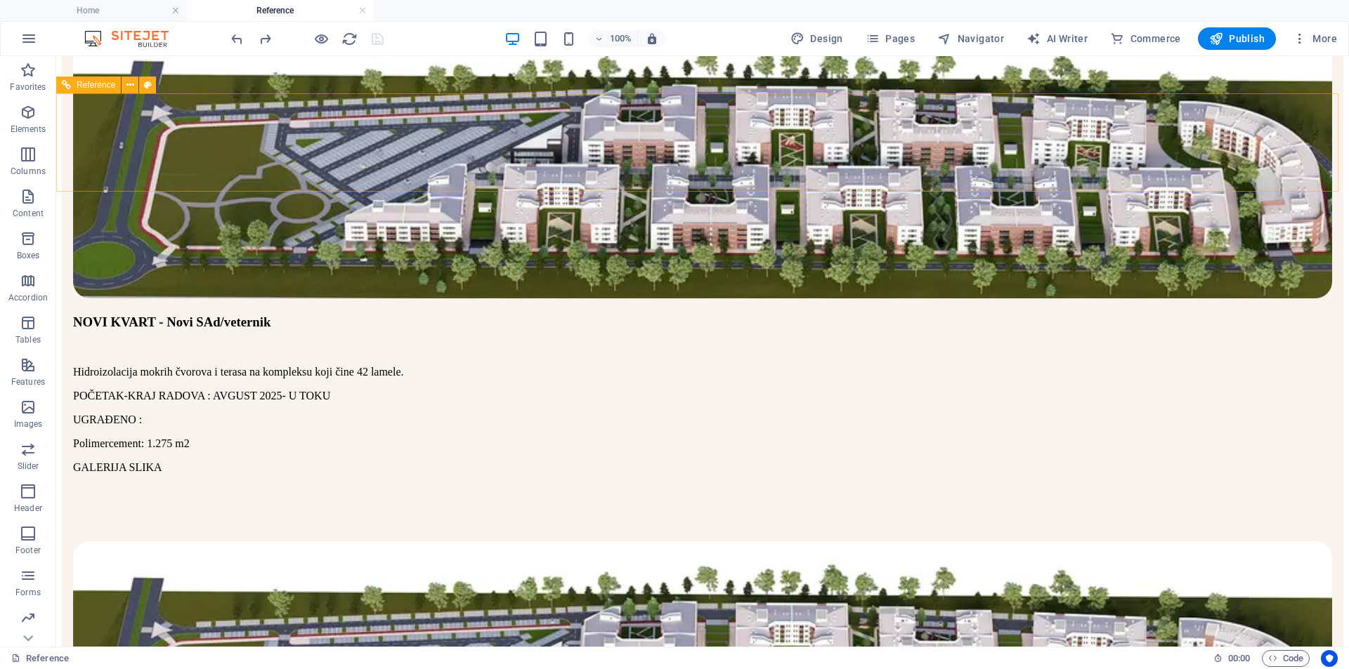
scroll to position [44, 0]
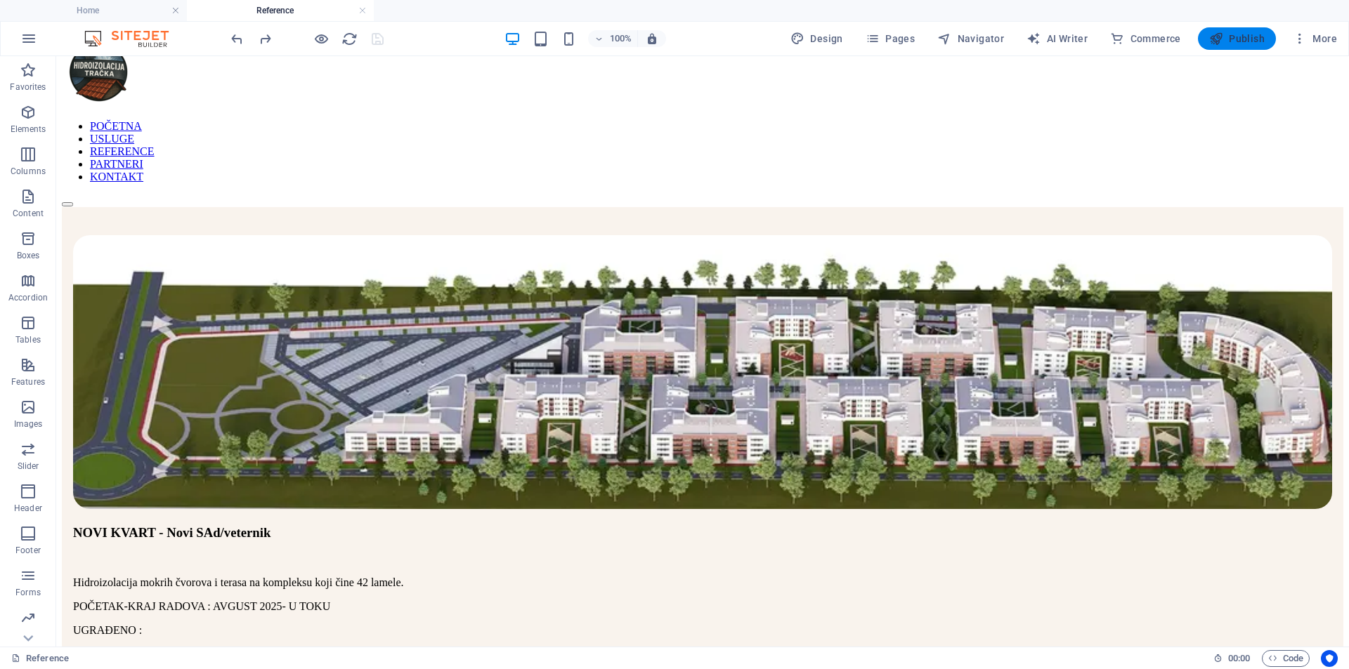
click at [1253, 38] on span "Publish" at bounding box center [1236, 39] width 55 height 14
